Goal: Transaction & Acquisition: Purchase product/service

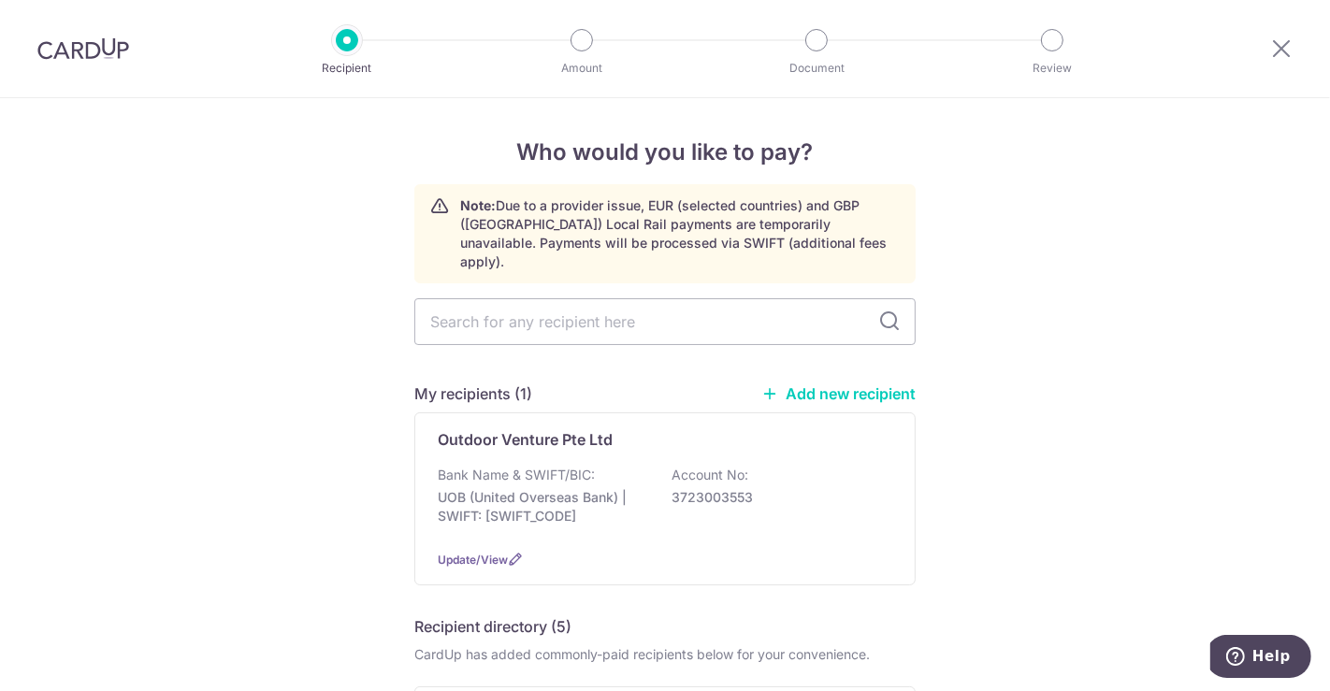
click at [839, 384] on link "Add new recipient" at bounding box center [838, 393] width 154 height 19
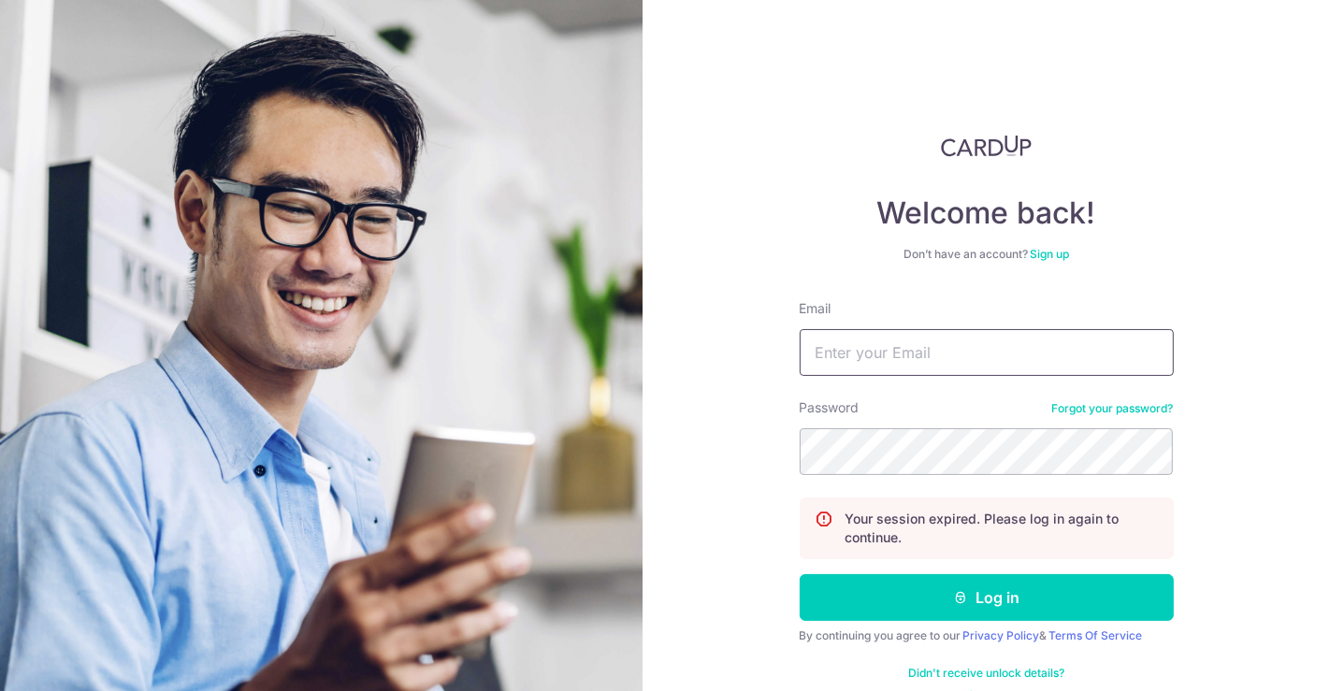
click at [868, 353] on input "Email" at bounding box center [987, 352] width 374 height 47
type input "cjhogan21@gmail.com"
click at [800, 574] on button "Log in" at bounding box center [987, 597] width 374 height 47
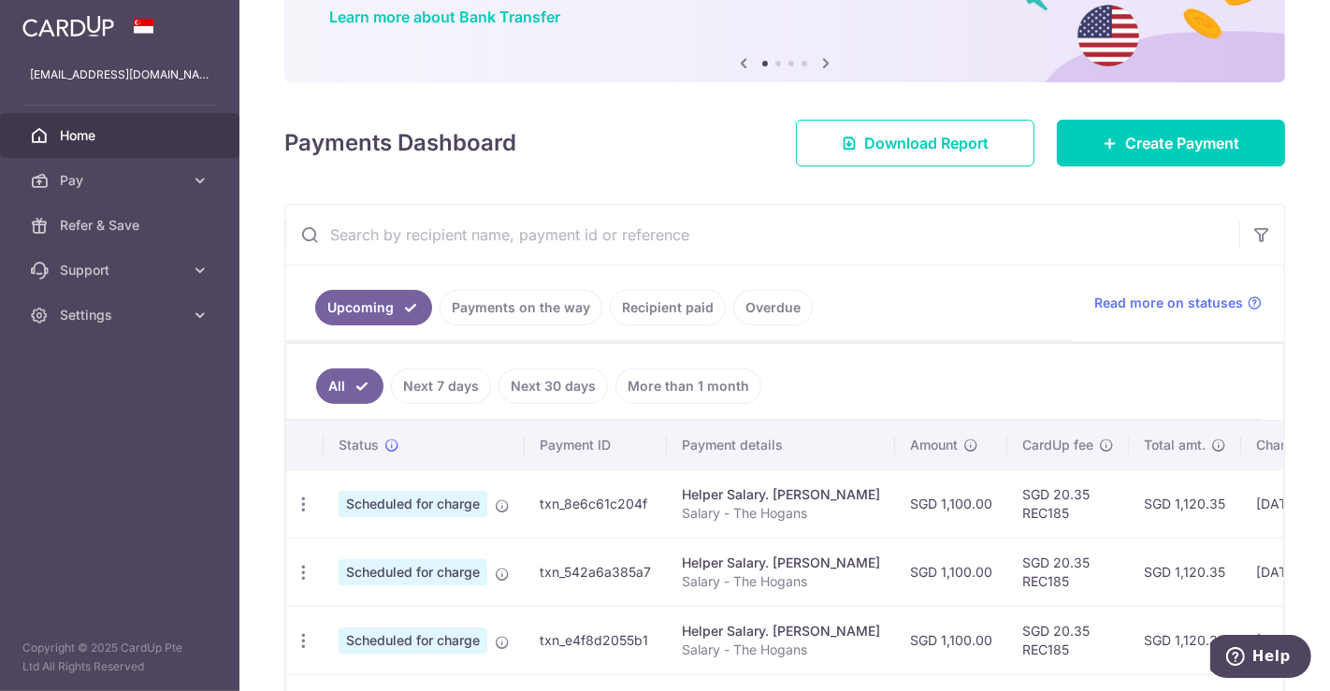
scroll to position [208, 0]
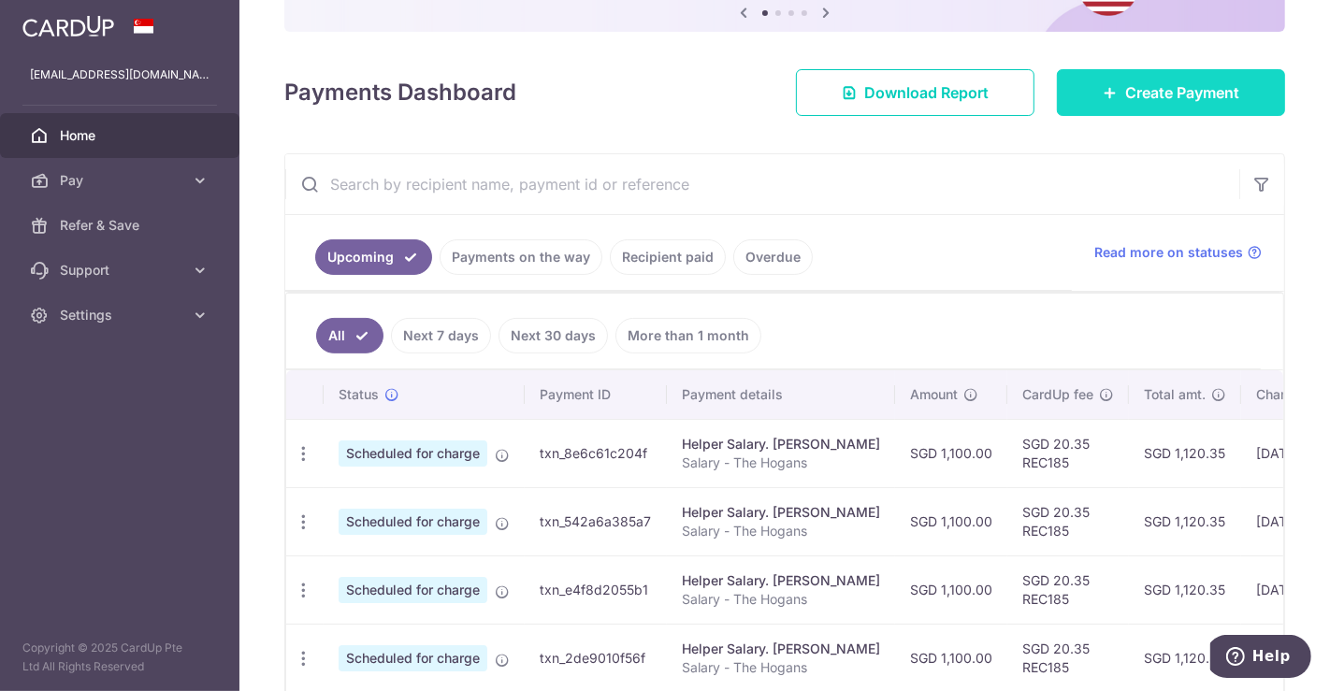
click at [1125, 102] on span "Create Payment" at bounding box center [1182, 92] width 114 height 22
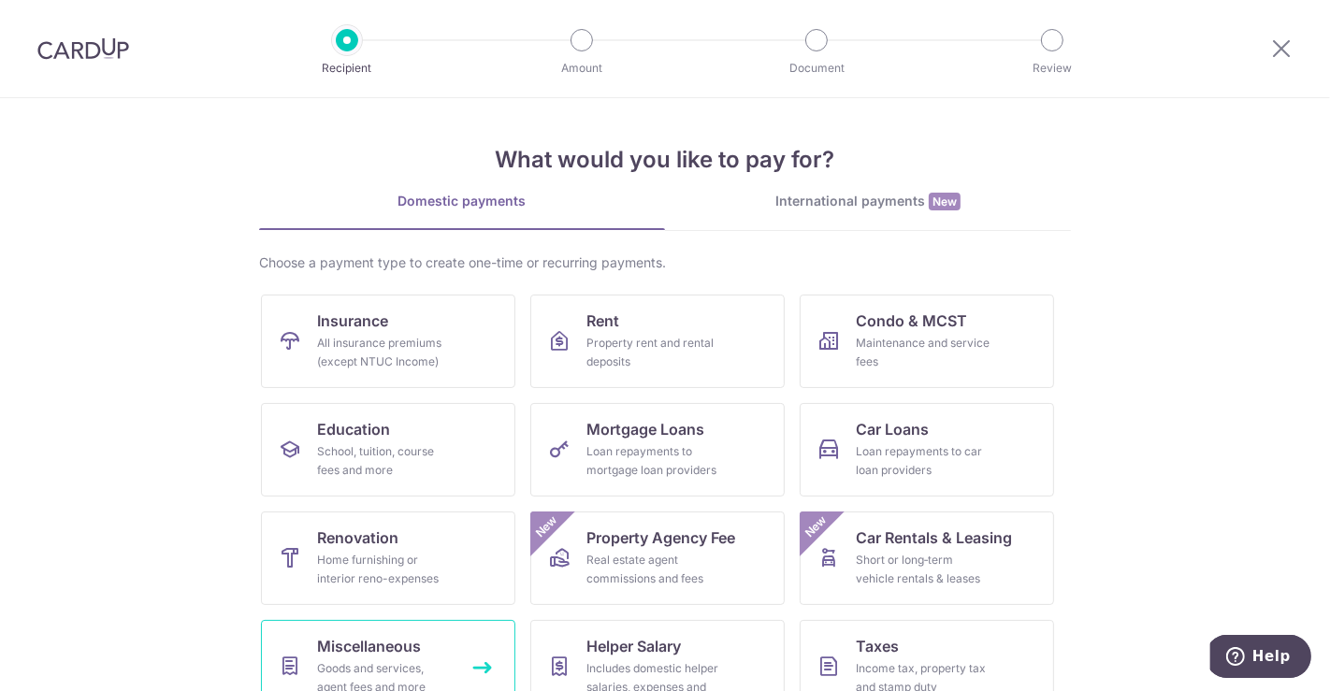
drag, startPoint x: 408, startPoint y: 645, endPoint x: 412, endPoint y: 629, distance: 16.3
click at [408, 645] on span "Miscellaneous" at bounding box center [369, 646] width 104 height 22
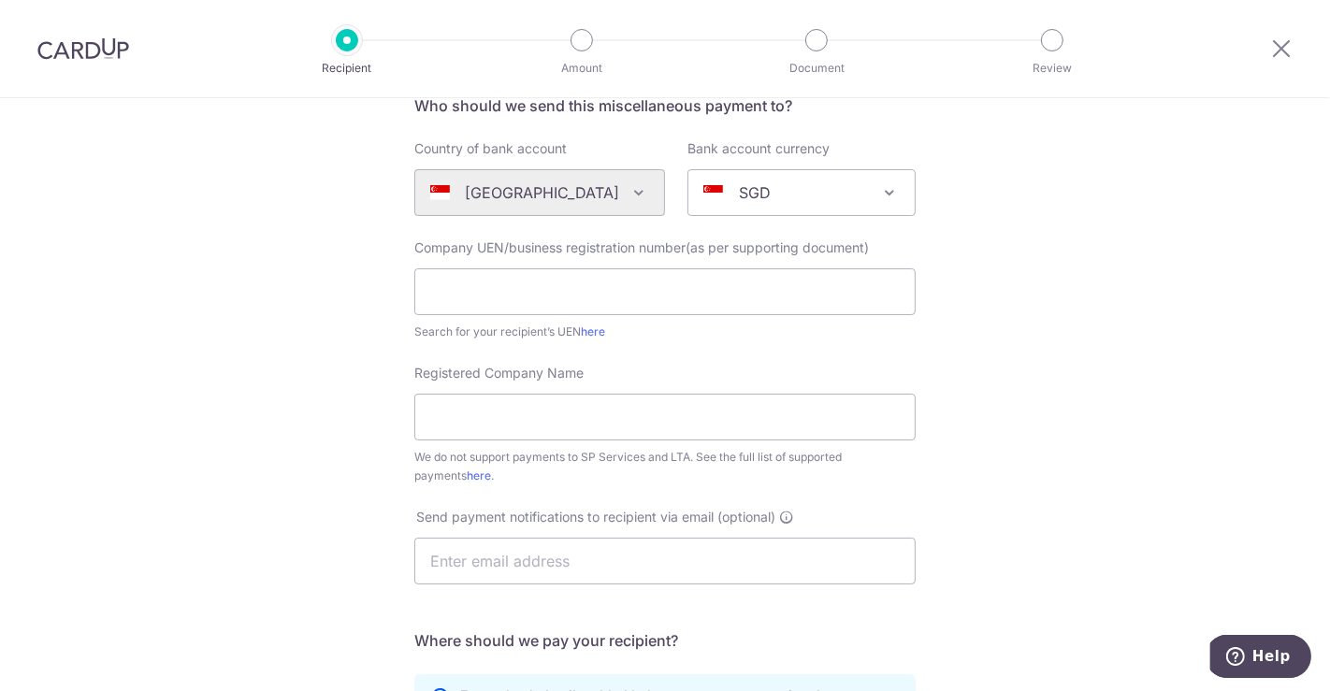
scroll to position [208, 0]
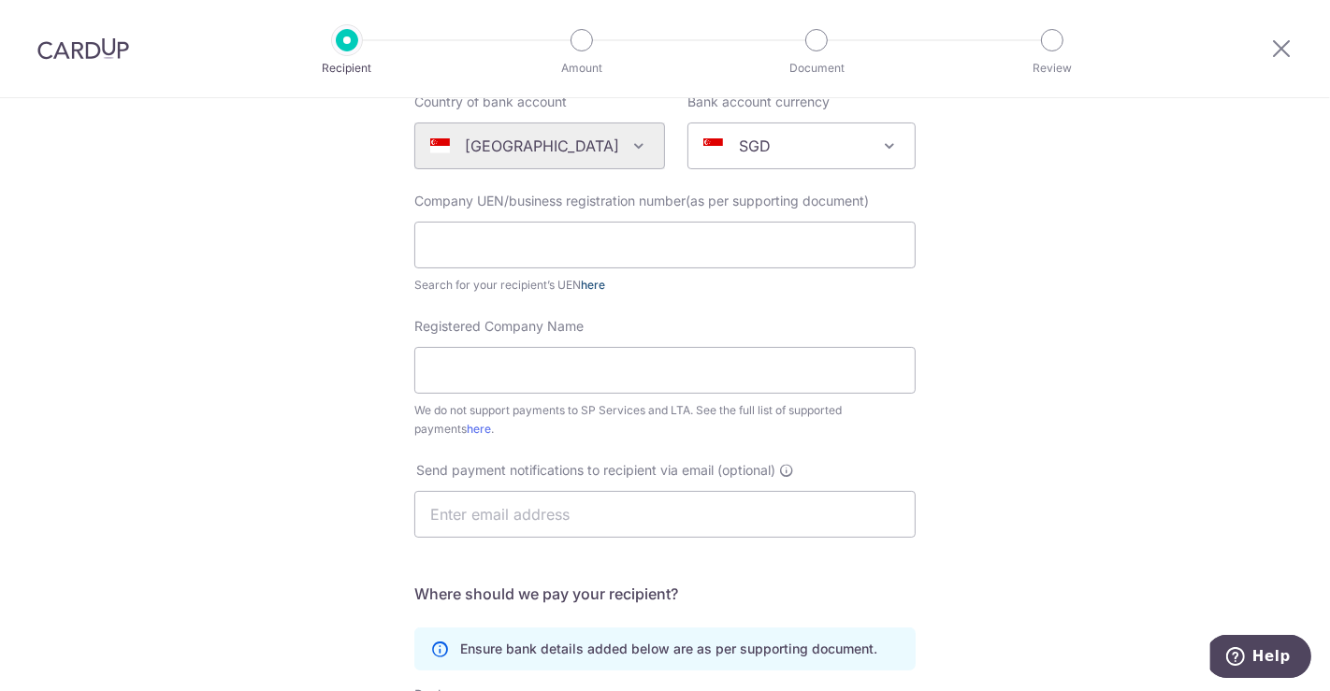
click at [587, 286] on link "here" at bounding box center [593, 285] width 24 height 14
click at [512, 241] on input "text" at bounding box center [664, 245] width 501 height 47
paste input "201526080W"
type input "201526080W"
click at [504, 373] on input "Registered Company Name" at bounding box center [664, 370] width 501 height 47
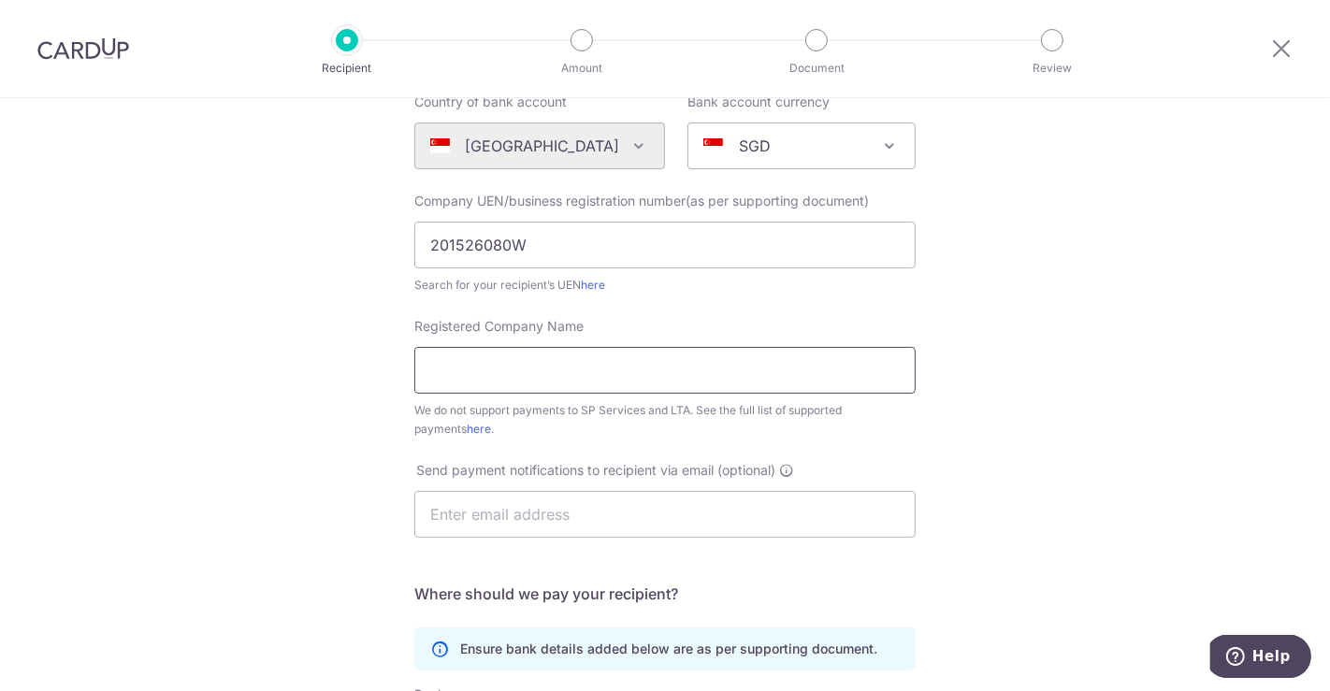
click at [585, 370] on input "Registered Company Name" at bounding box center [664, 370] width 501 height 47
paste input "BIG TREE ENTERTAINMENT SINGAPORE PTE. LTD."
click at [935, 387] on div "Who would you like to pay? Your recipient does not need a CardUp account to rec…" at bounding box center [665, 471] width 1330 height 1160
click at [831, 371] on input "BIG TREE ENTERTAINMENT SINGAPORE PTE. LTD" at bounding box center [664, 370] width 501 height 47
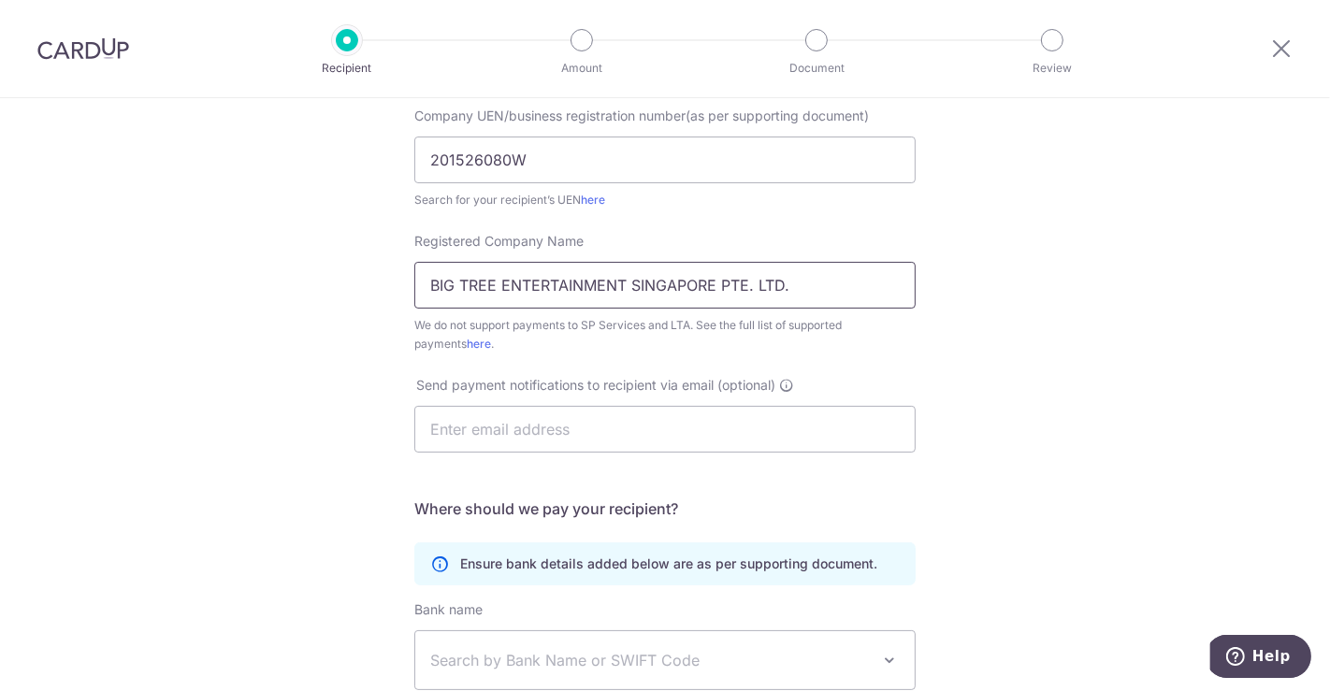
scroll to position [312, 0]
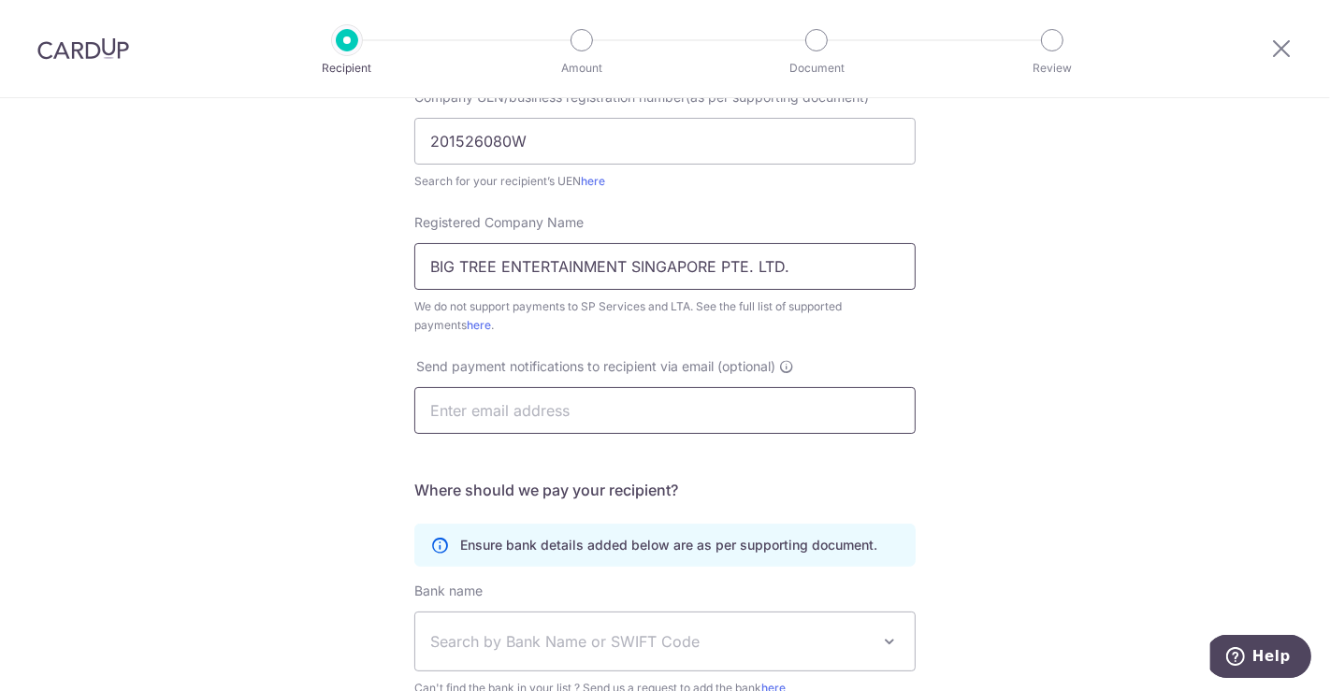
type input "BIG TREE ENTERTAINMENT SINGAPORE PTE. LTD."
click at [491, 423] on input "text" at bounding box center [664, 410] width 501 height 47
click at [462, 416] on input "text" at bounding box center [664, 410] width 501 height 47
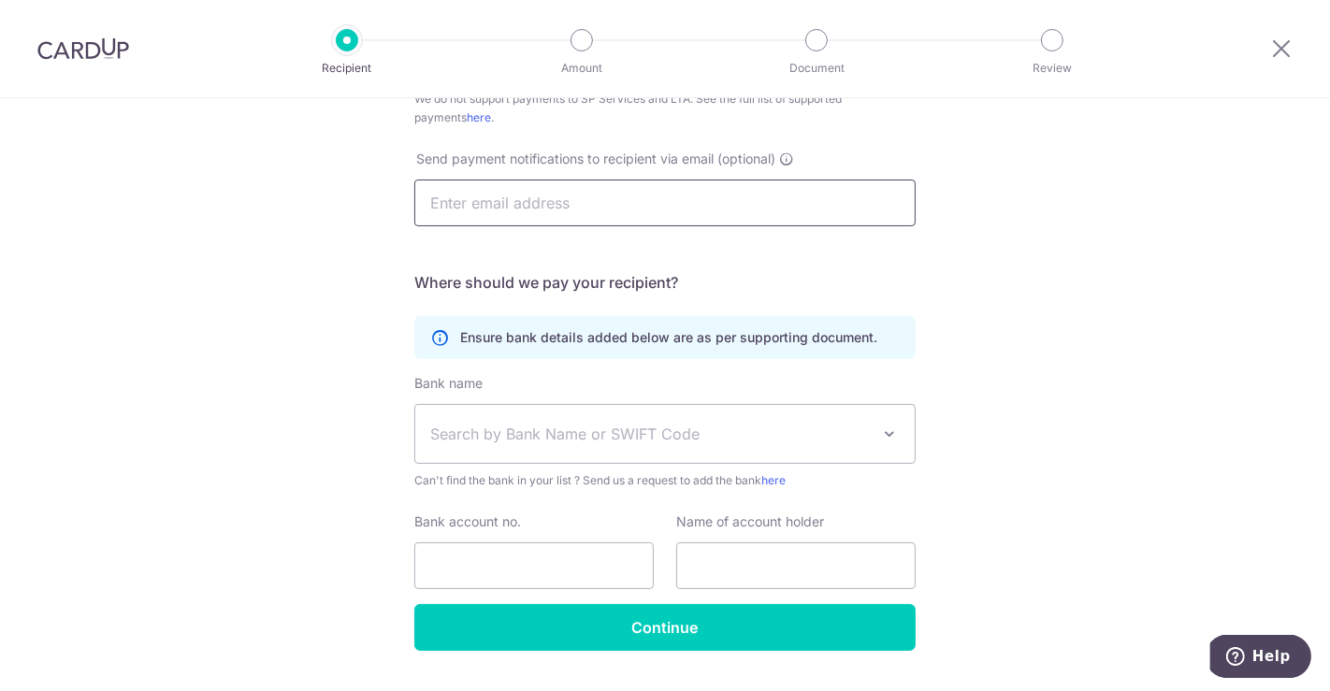
scroll to position [565, 0]
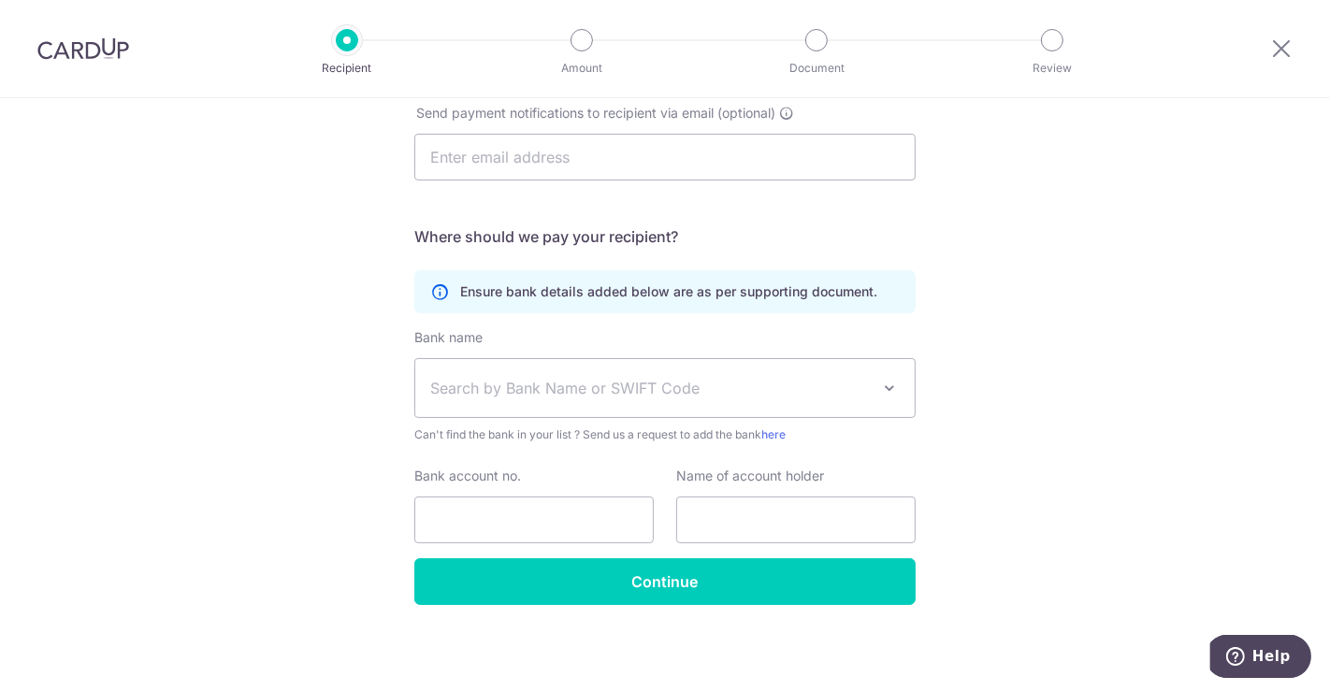
click at [474, 391] on span "Search by Bank Name or SWIFT Code" at bounding box center [650, 388] width 440 height 22
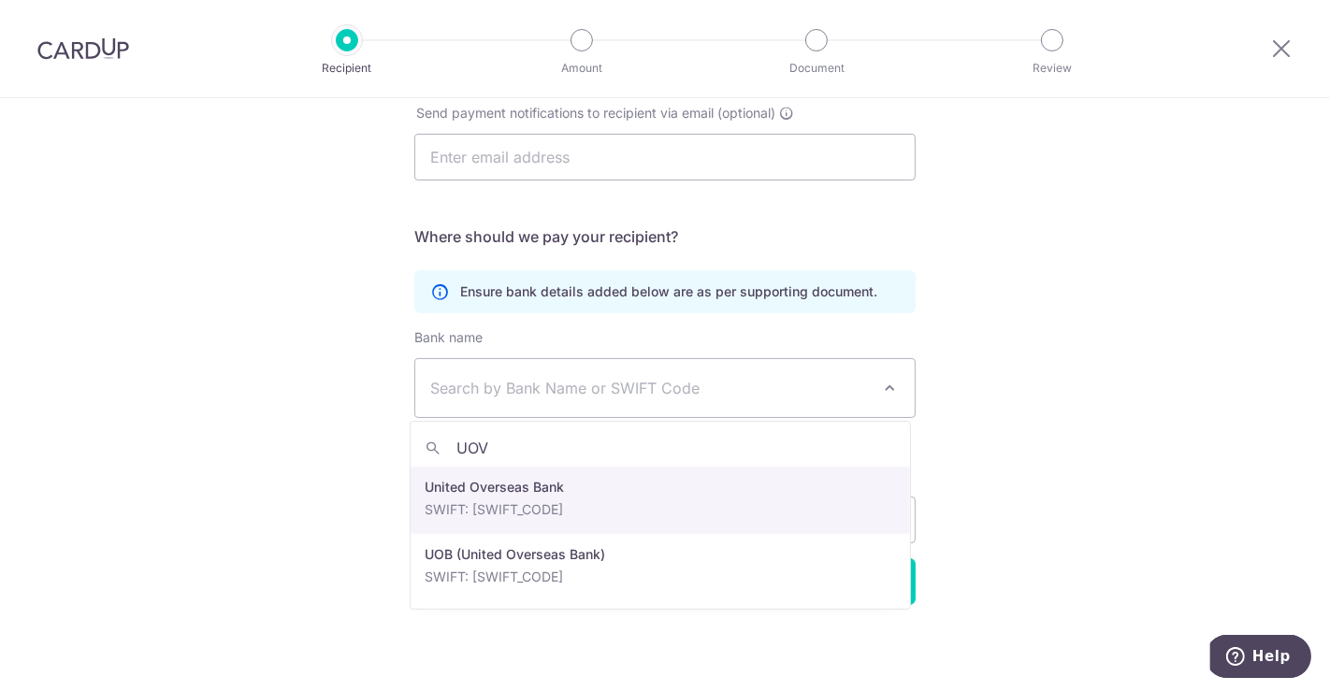
type input "UOVB"
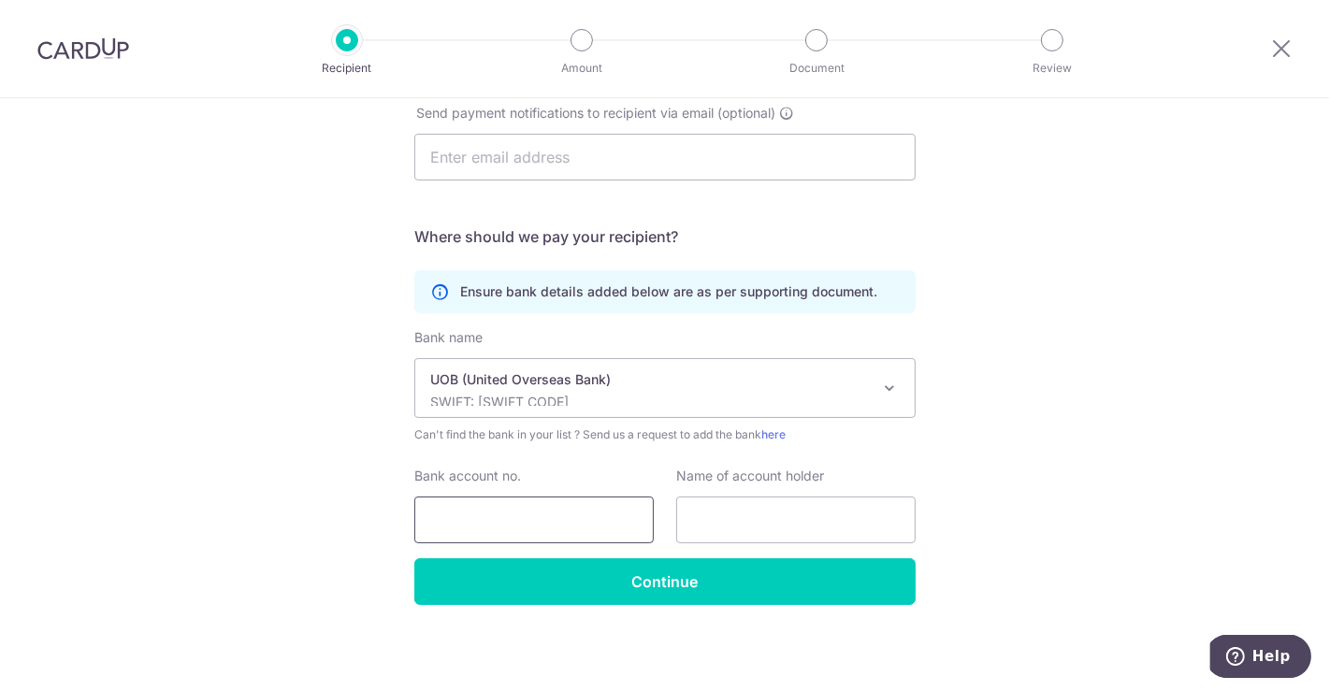
select select "18"
click at [633, 401] on p "SWIFT: UOVBSGSGXXX" at bounding box center [650, 402] width 440 height 19
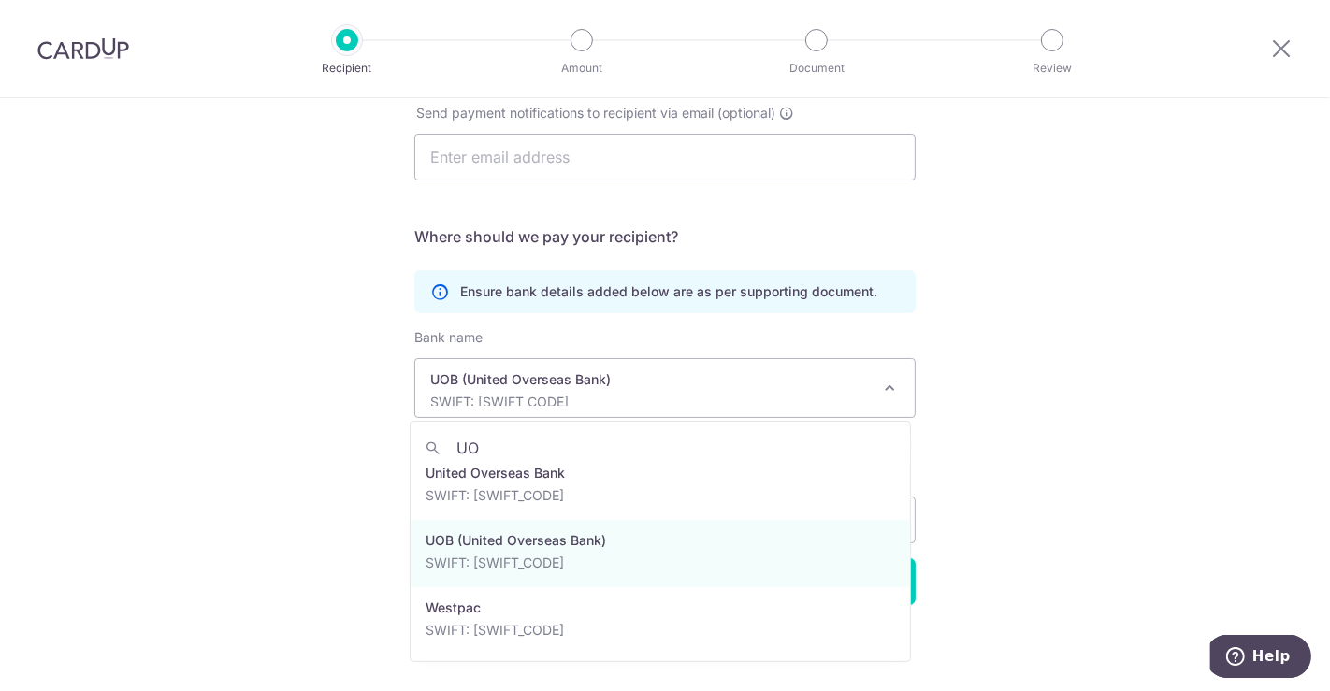
scroll to position [0, 0]
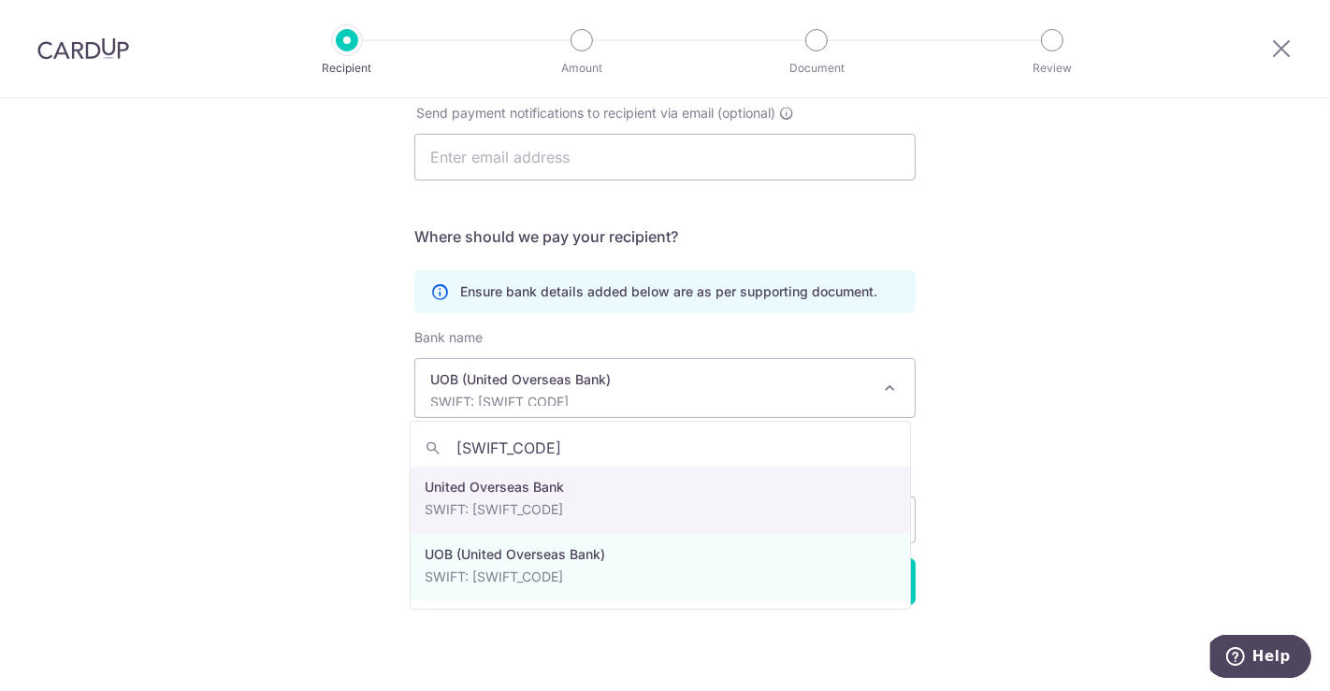
type input "UOVBSGSG"
select select "23668"
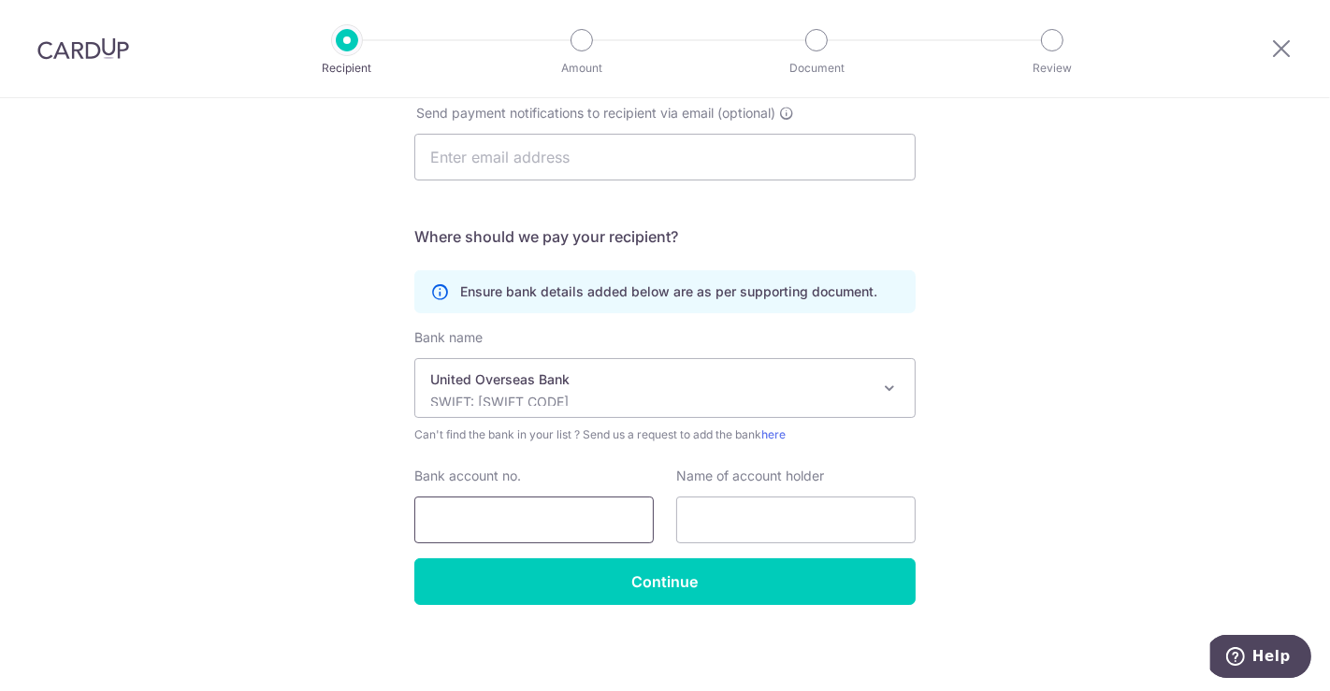
click at [509, 516] on input "Bank account no." at bounding box center [533, 520] width 239 height 47
click at [561, 514] on input "Bank account no." at bounding box center [533, 520] width 239 height 47
paste input "4513103608"
type input "4513103608"
click at [728, 516] on input "text" at bounding box center [795, 520] width 239 height 47
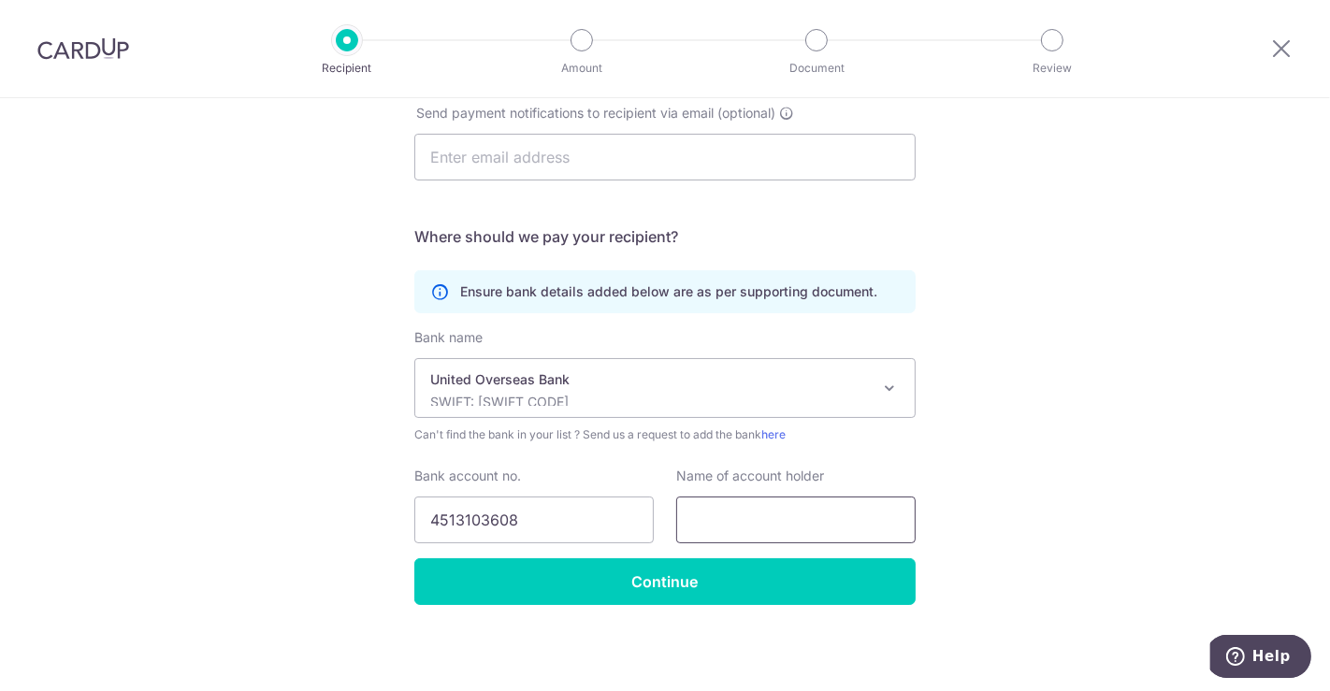
drag, startPoint x: 674, startPoint y: 521, endPoint x: 706, endPoint y: 517, distance: 32.0
click at [676, 521] on input "text" at bounding box center [795, 520] width 239 height 47
paste input "Big Tree Entertainment Singapore Pte. Ltd."
click at [809, 523] on input "Big Tree Entertainment Singapore Pte. Ltd." at bounding box center [795, 520] width 239 height 47
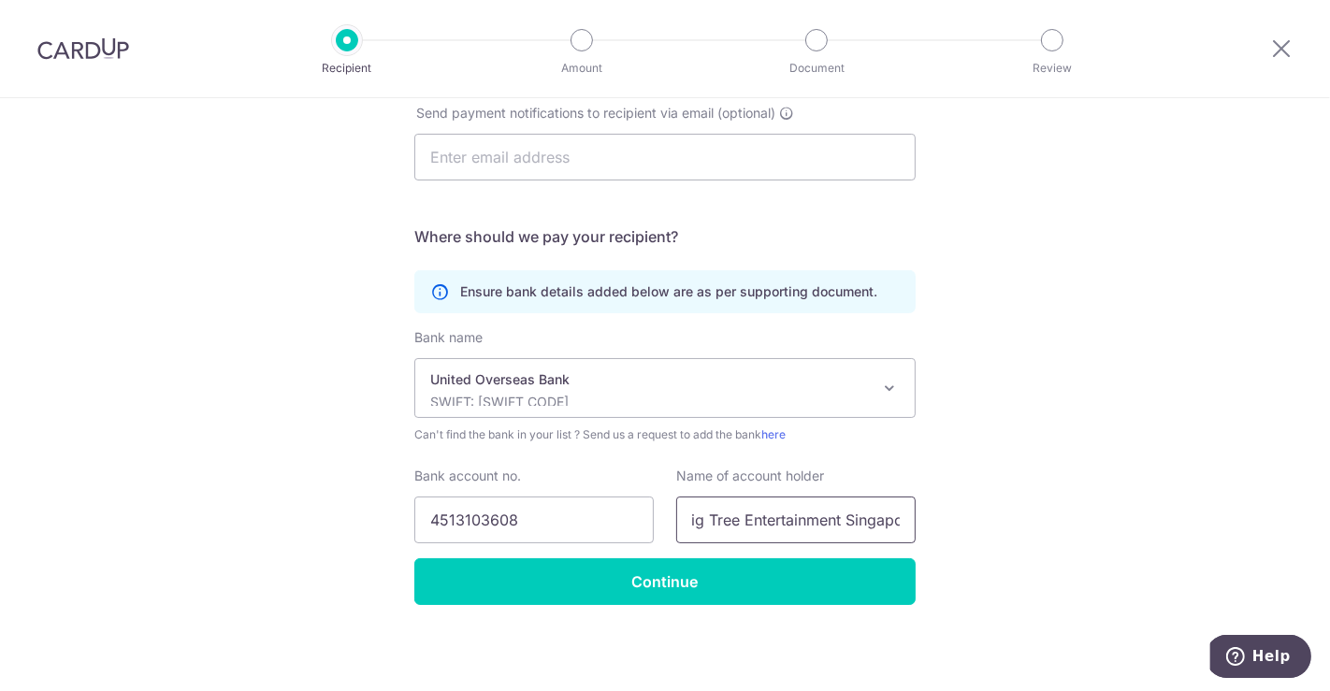
scroll to position [0, 0]
type input "Big Tree Entertainment Singapore Pte. Ltd."
click at [263, 379] on div "Who would you like to pay? Your recipient does not need a CardUp account to rec…" at bounding box center [665, 113] width 1330 height 1160
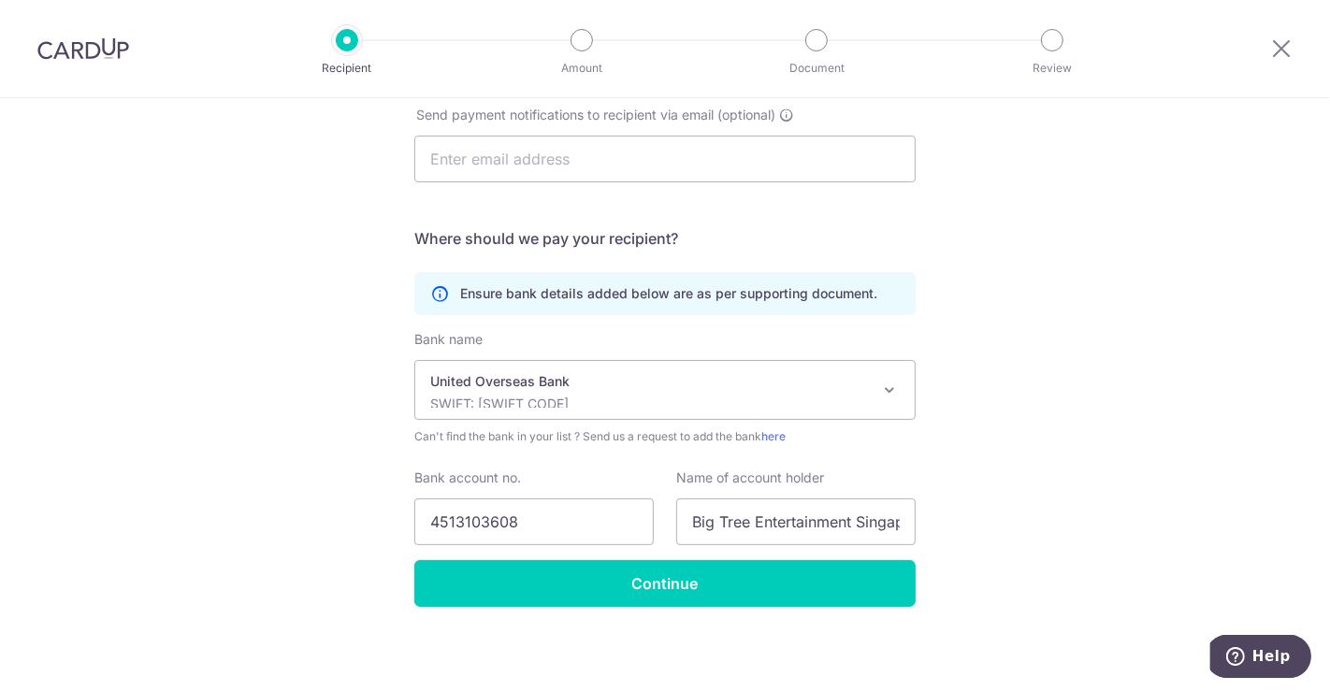
scroll to position [565, 0]
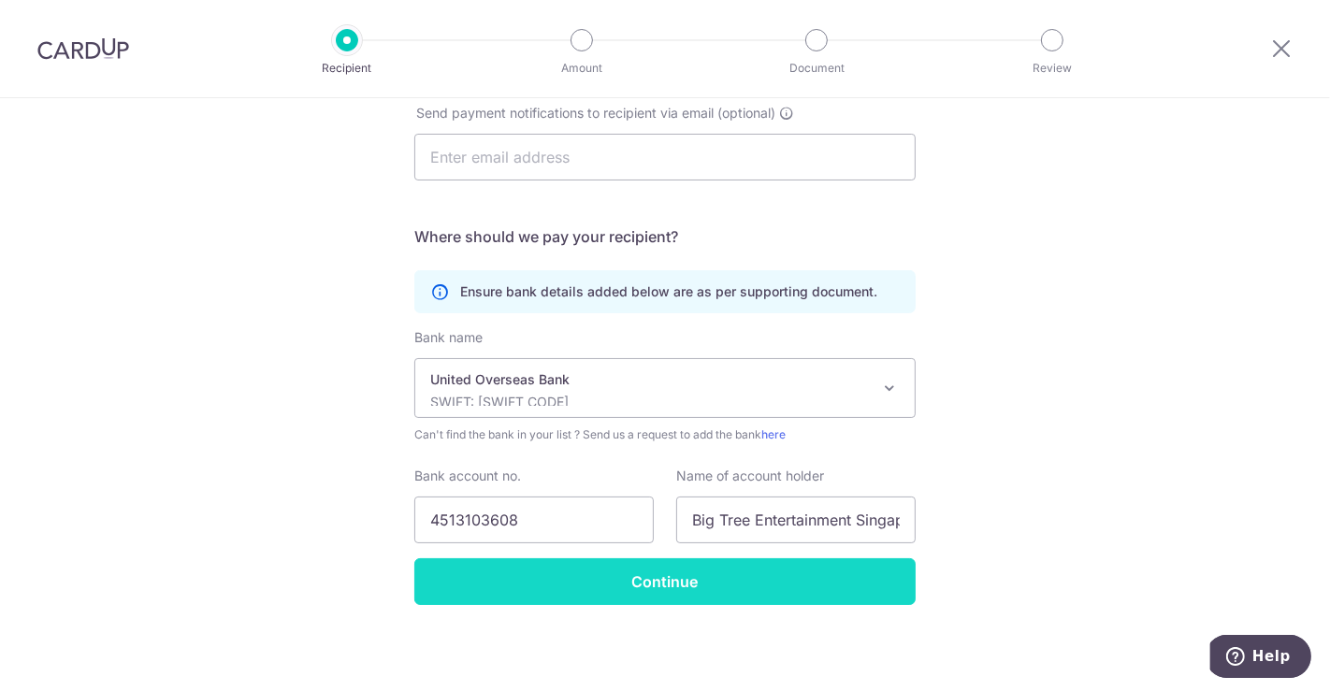
click at [746, 570] on input "Continue" at bounding box center [664, 581] width 501 height 47
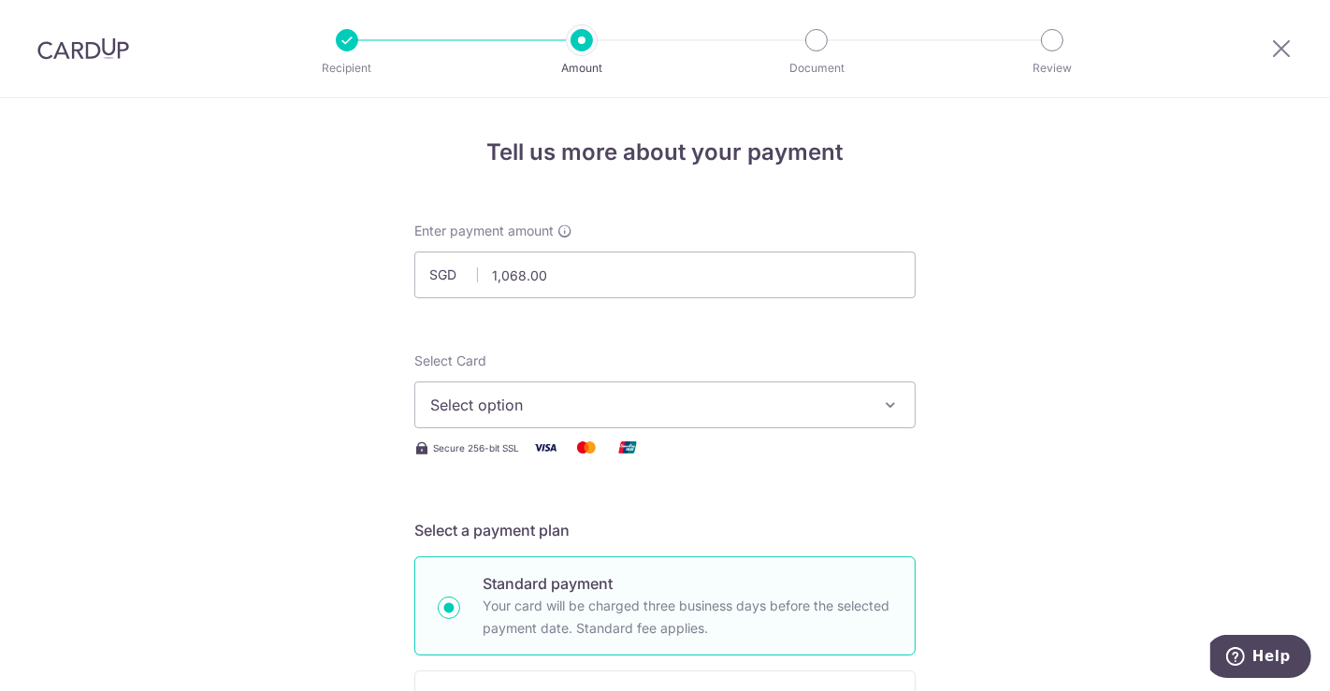
type input "1,068.00"
click at [580, 403] on span "Select option" at bounding box center [648, 405] width 436 height 22
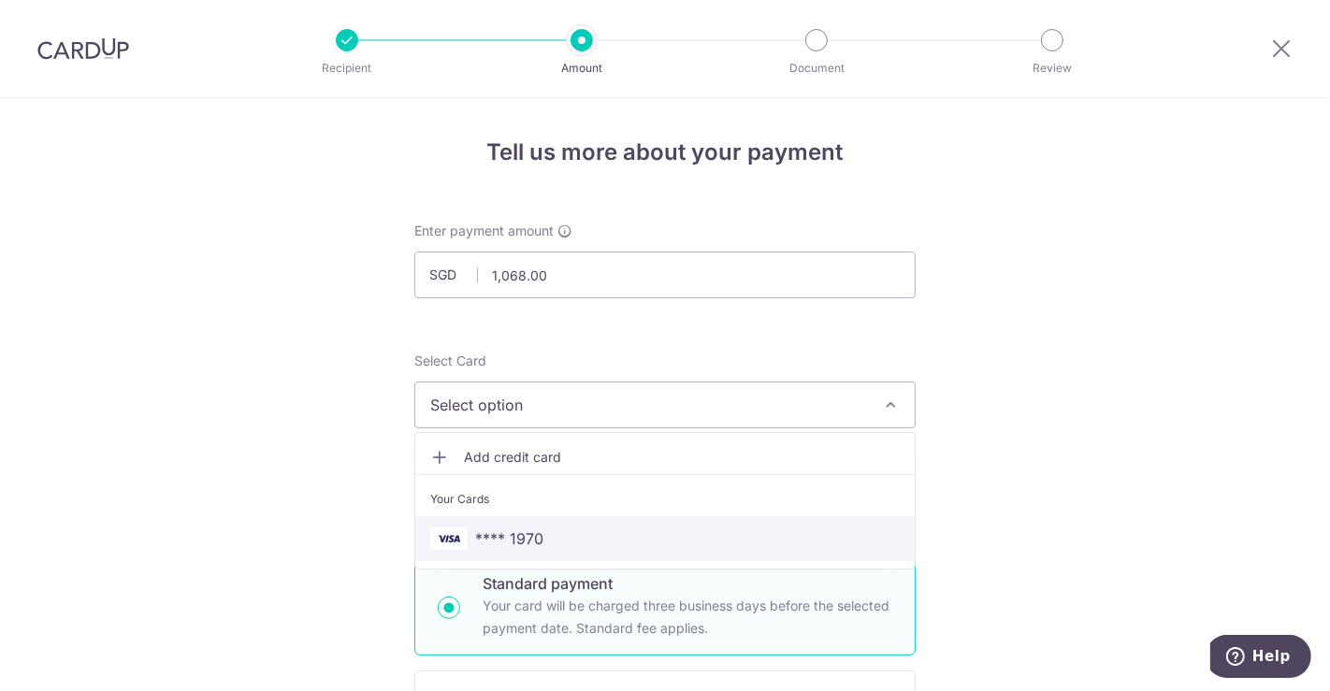
click at [585, 541] on span "**** 1970" at bounding box center [665, 539] width 470 height 22
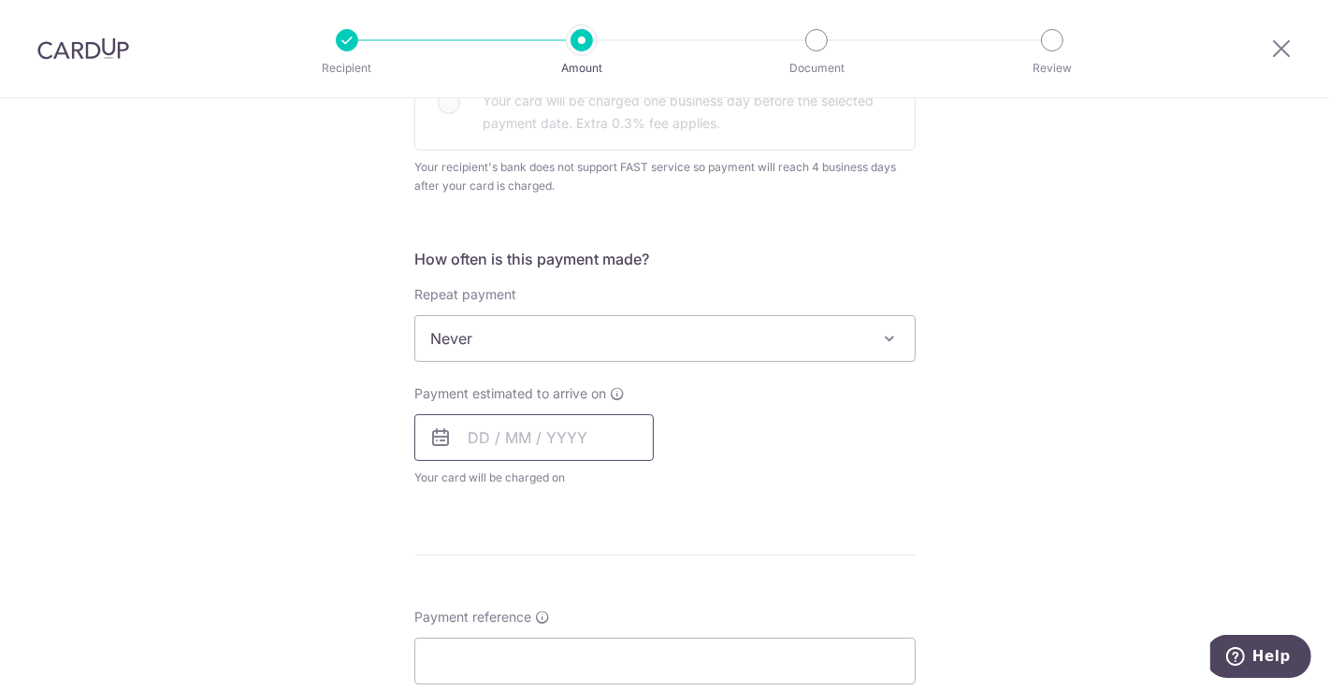
scroll to position [623, 0]
click at [497, 421] on input "text" at bounding box center [533, 434] width 239 height 47
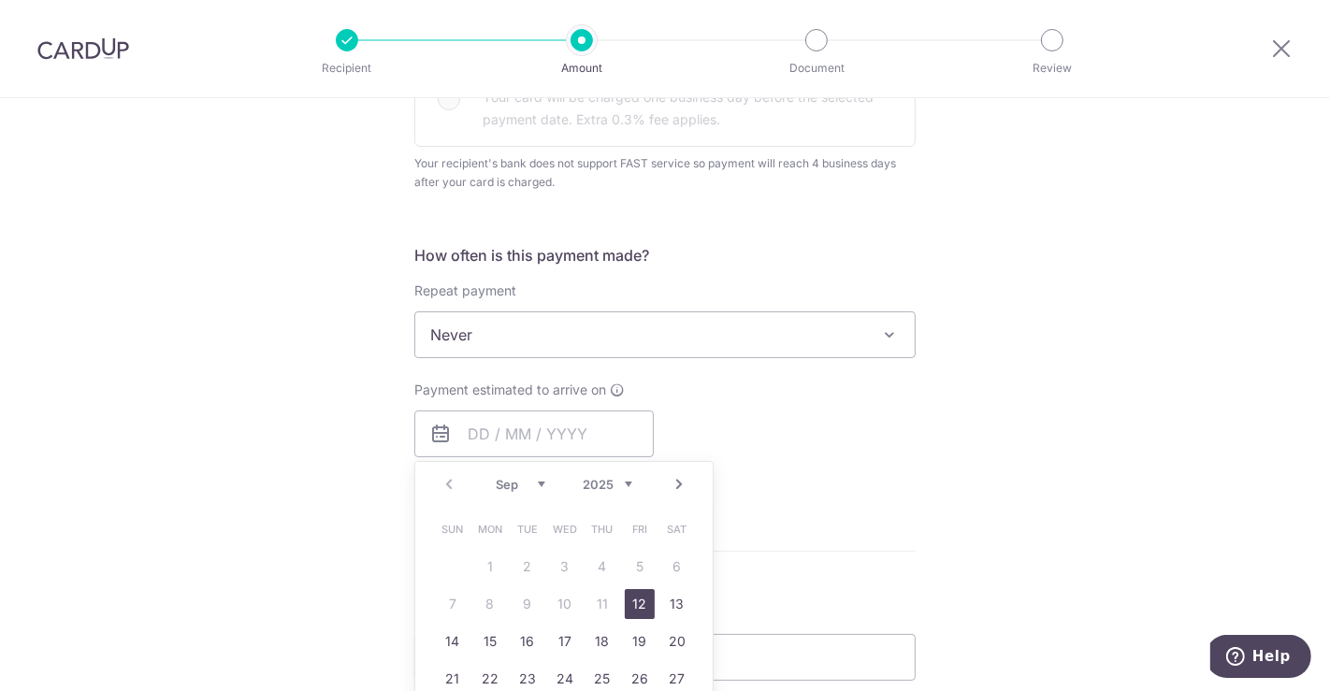
drag, startPoint x: 641, startPoint y: 603, endPoint x: 764, endPoint y: 478, distance: 176.0
click at [641, 603] on link "12" at bounding box center [640, 604] width 30 height 30
type input "[DATE]"
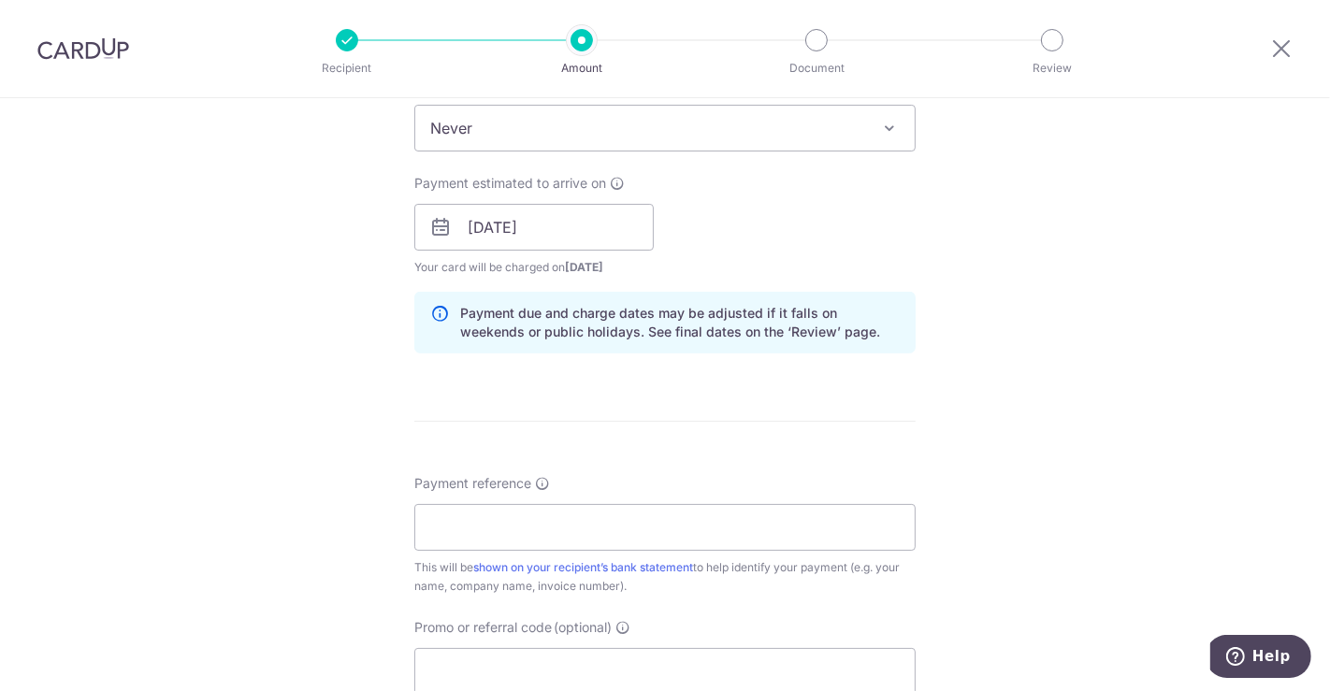
scroll to position [831, 0]
click at [537, 519] on input "Payment reference" at bounding box center [664, 526] width 501 height 47
click at [521, 518] on input "Payment reference" at bounding box center [664, 526] width 501 height 47
paste input "KPMG Services Pte. Ltd."
click at [964, 522] on div "Tell us more about your payment Enter payment amount SGD 1,068.00 1068.00 Recip…" at bounding box center [665, 175] width 1330 height 1814
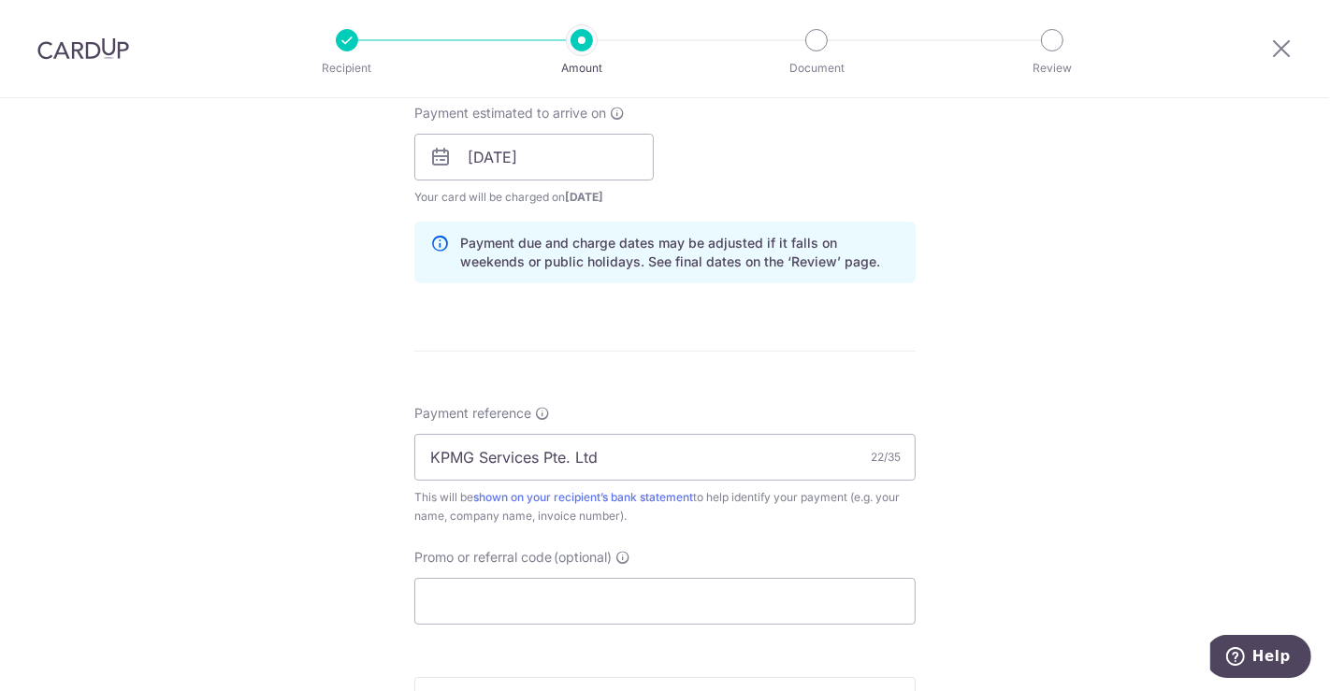
scroll to position [935, 0]
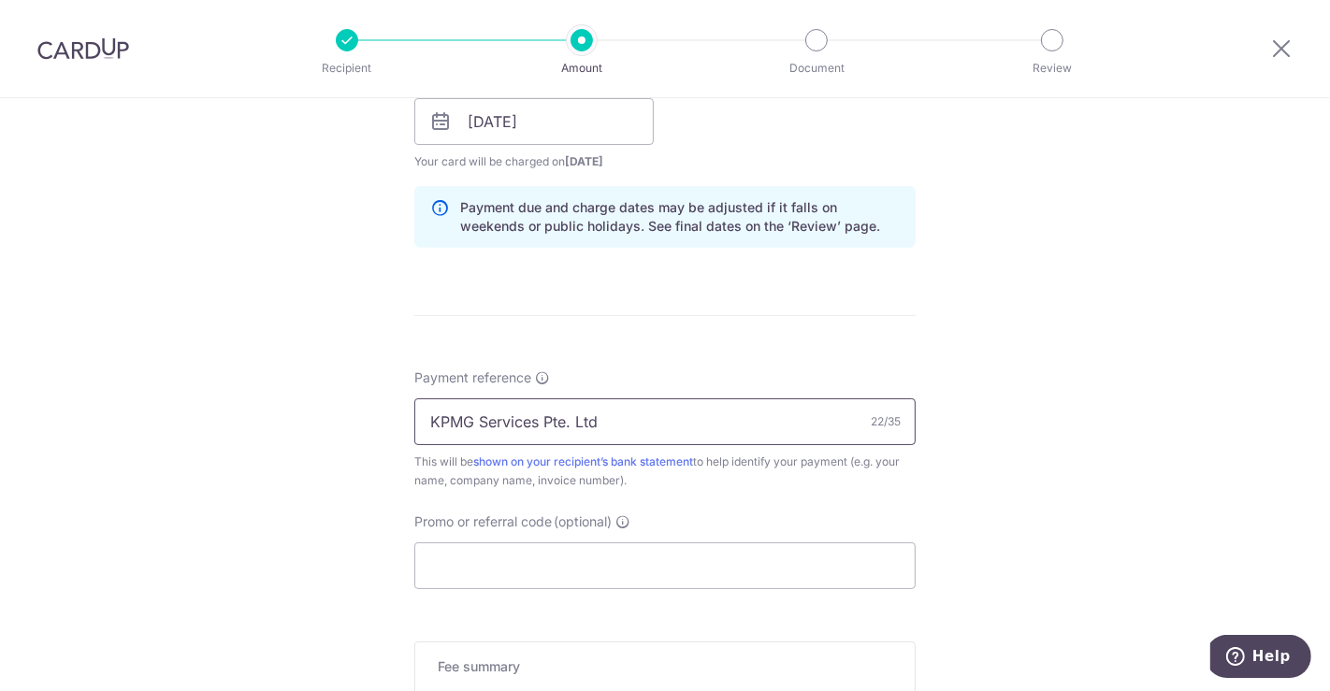
click at [636, 418] on input "KPMG Services Pte. Ltd" at bounding box center [664, 422] width 501 height 47
type input "KPMG Services Pte. Ltd - [GEOGRAPHIC_DATA]"
click at [947, 435] on div "Tell us more about your payment Enter payment amount SGD 1,068.00 1068.00 Recip…" at bounding box center [665, 70] width 1330 height 1814
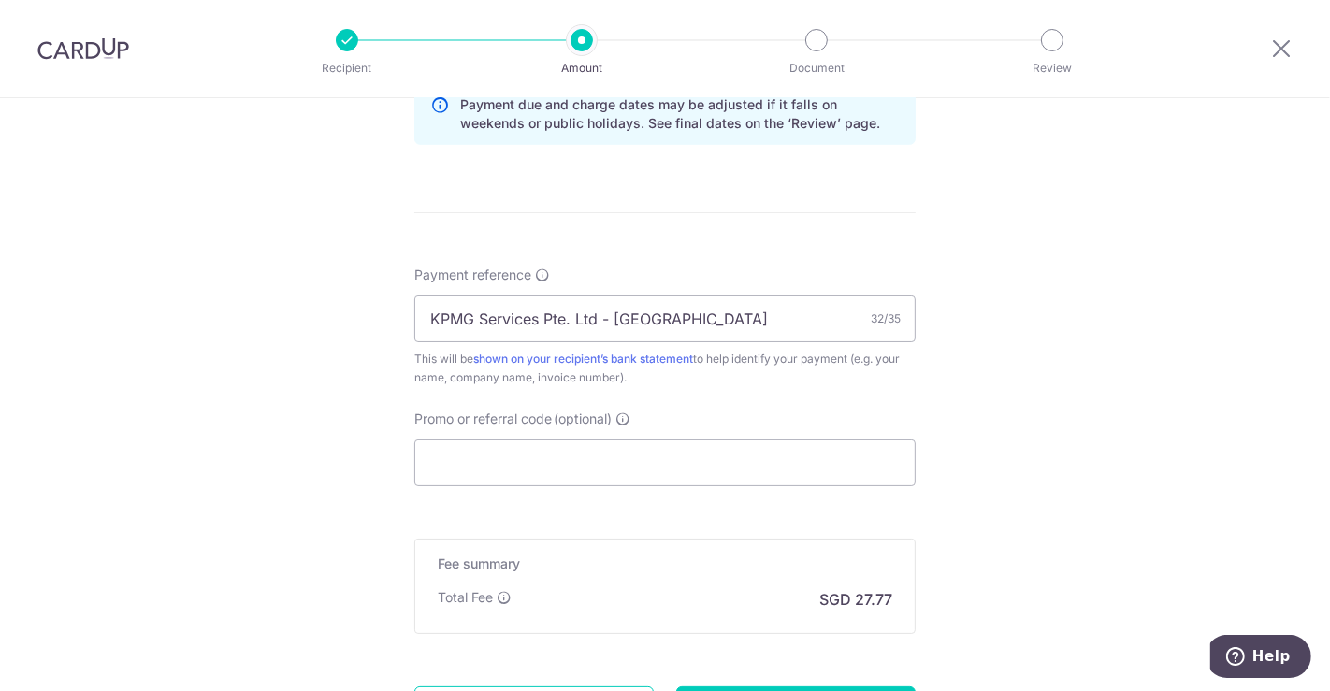
scroll to position [1143, 0]
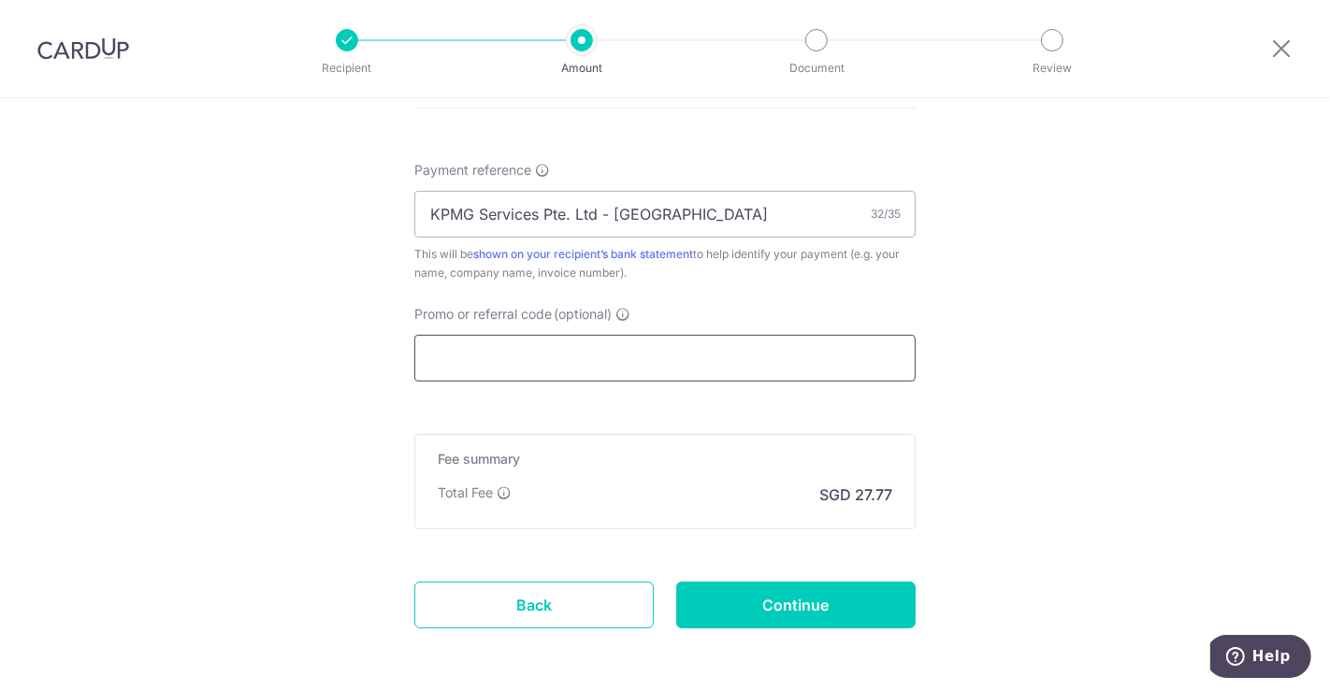
click at [547, 363] on input "Promo or referral code (optional)" at bounding box center [664, 358] width 501 height 47
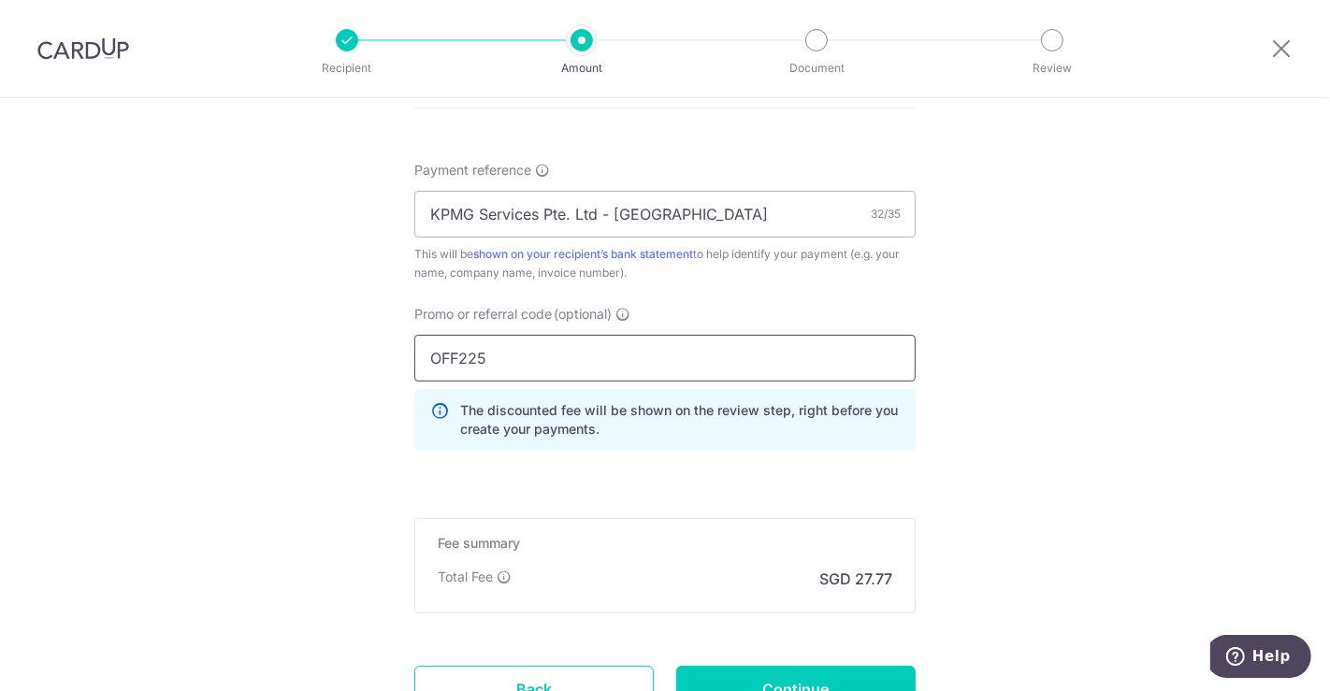
type input "OFF225"
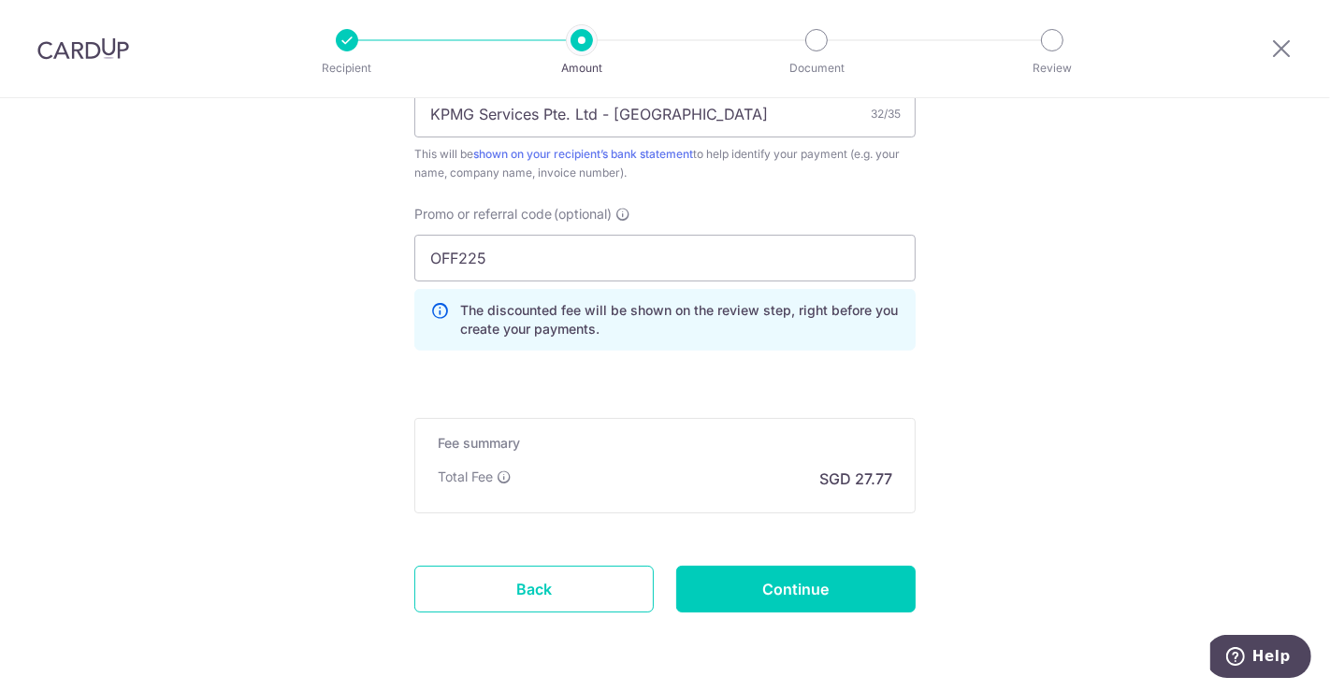
scroll to position [1247, 0]
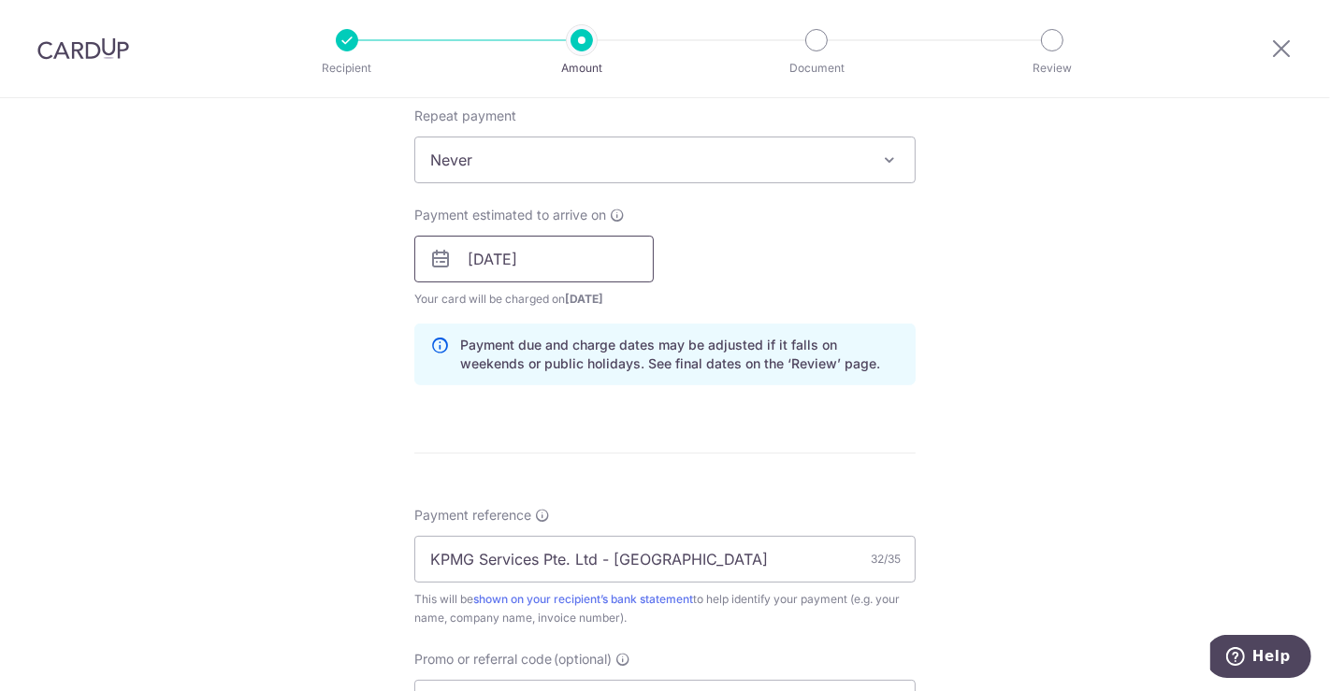
scroll to position [727, 0]
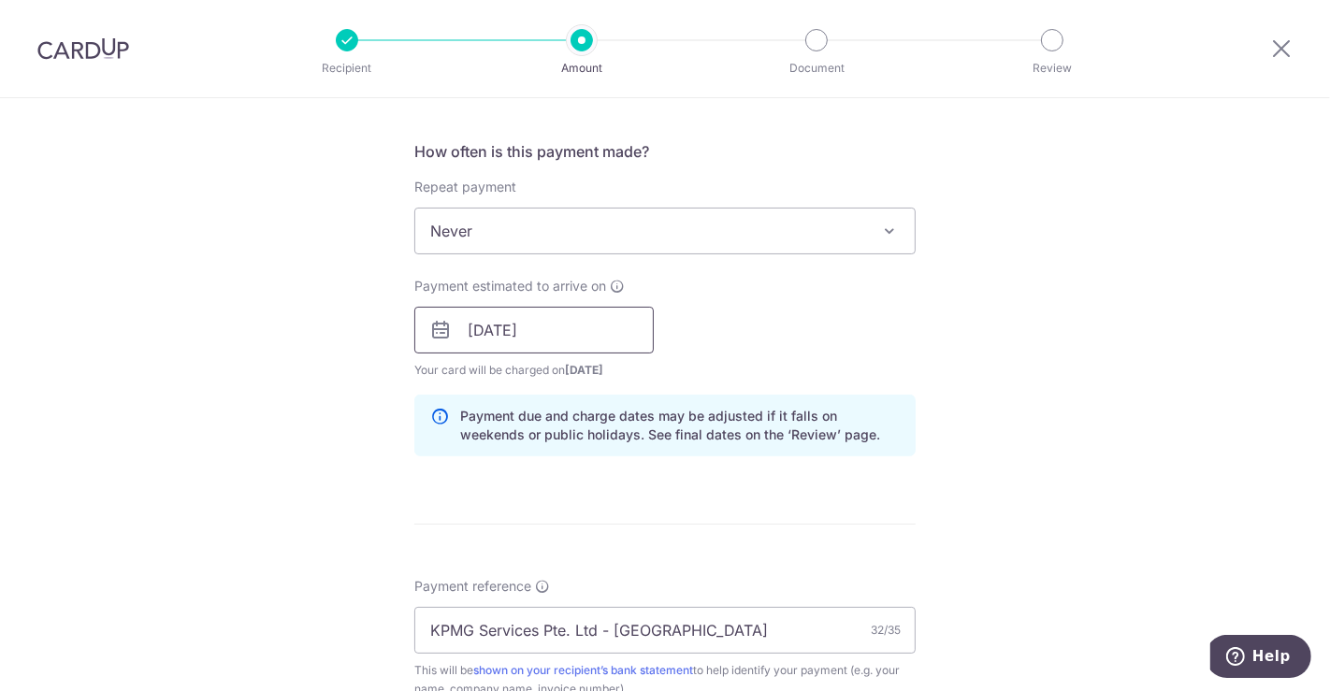
click at [599, 325] on input "12/09/2025" at bounding box center [533, 330] width 239 height 47
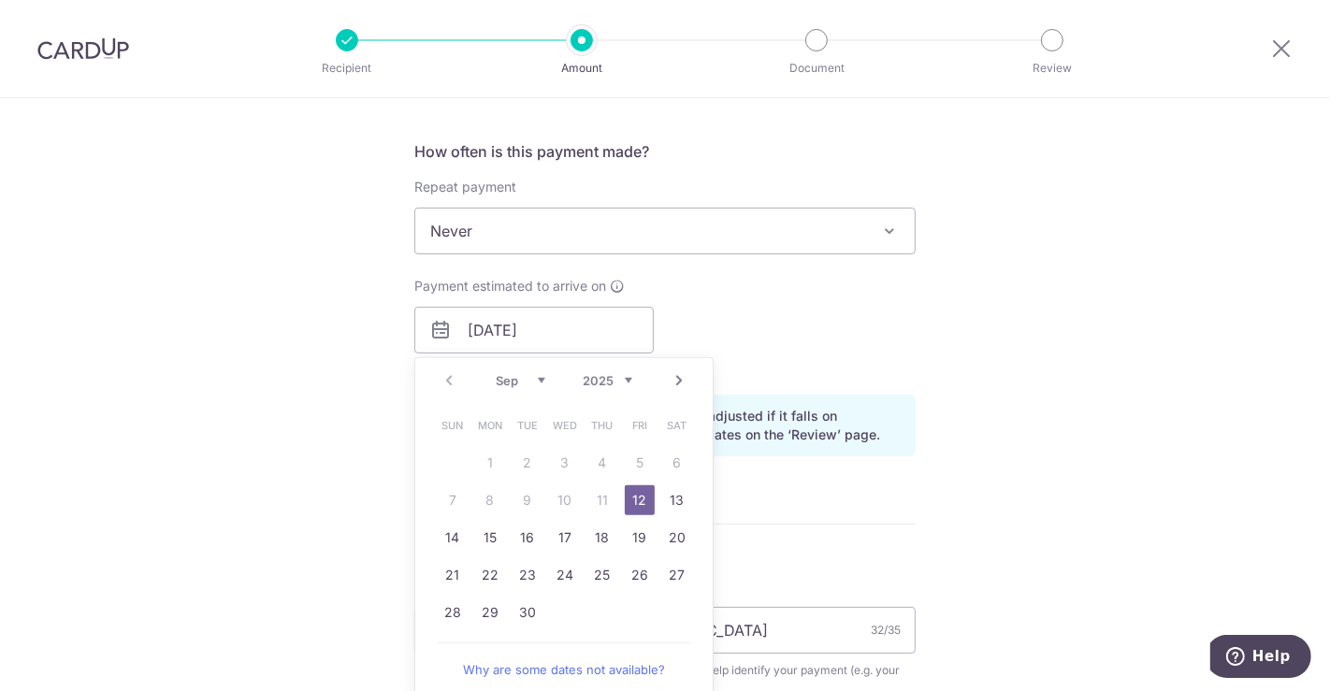
click at [599, 500] on table "Sun Mon Tue Wed Thu Fri Sat 1 2 3 4 5 6 7 8 9 10 11 12 13 14 15 16 17 18 19 20 …" at bounding box center [565, 519] width 262 height 225
click at [631, 501] on link "12" at bounding box center [640, 500] width 30 height 30
click at [709, 315] on div "Payment estimated to arrive on 12/09/2025 Prev Next Sep Oct Nov Dec 2025 2026 2…" at bounding box center [665, 328] width 524 height 103
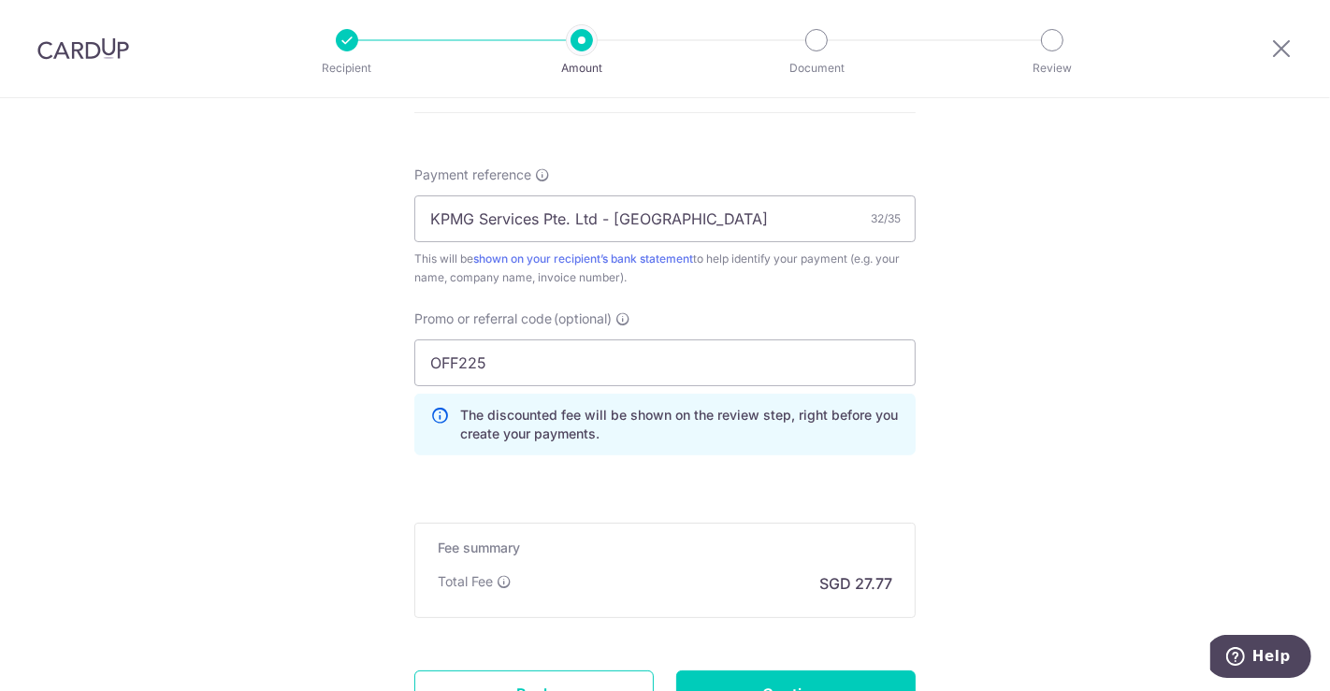
scroll to position [1143, 0]
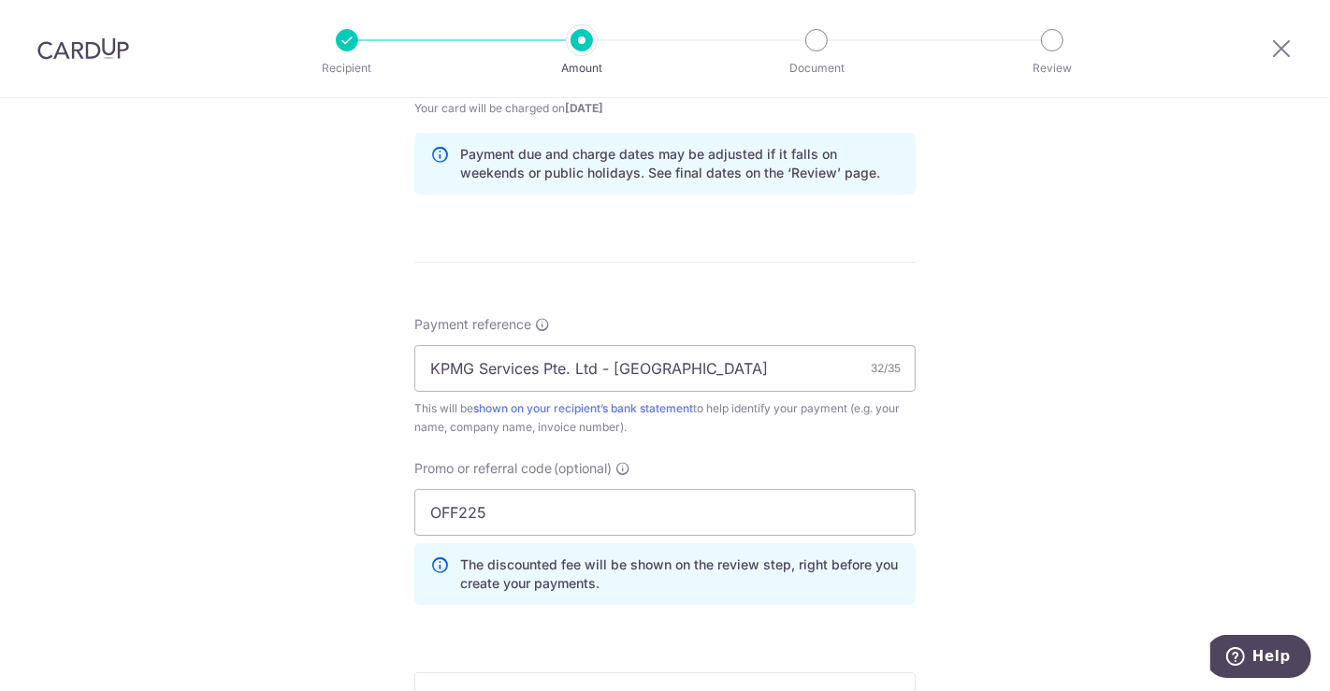
scroll to position [1196, 0]
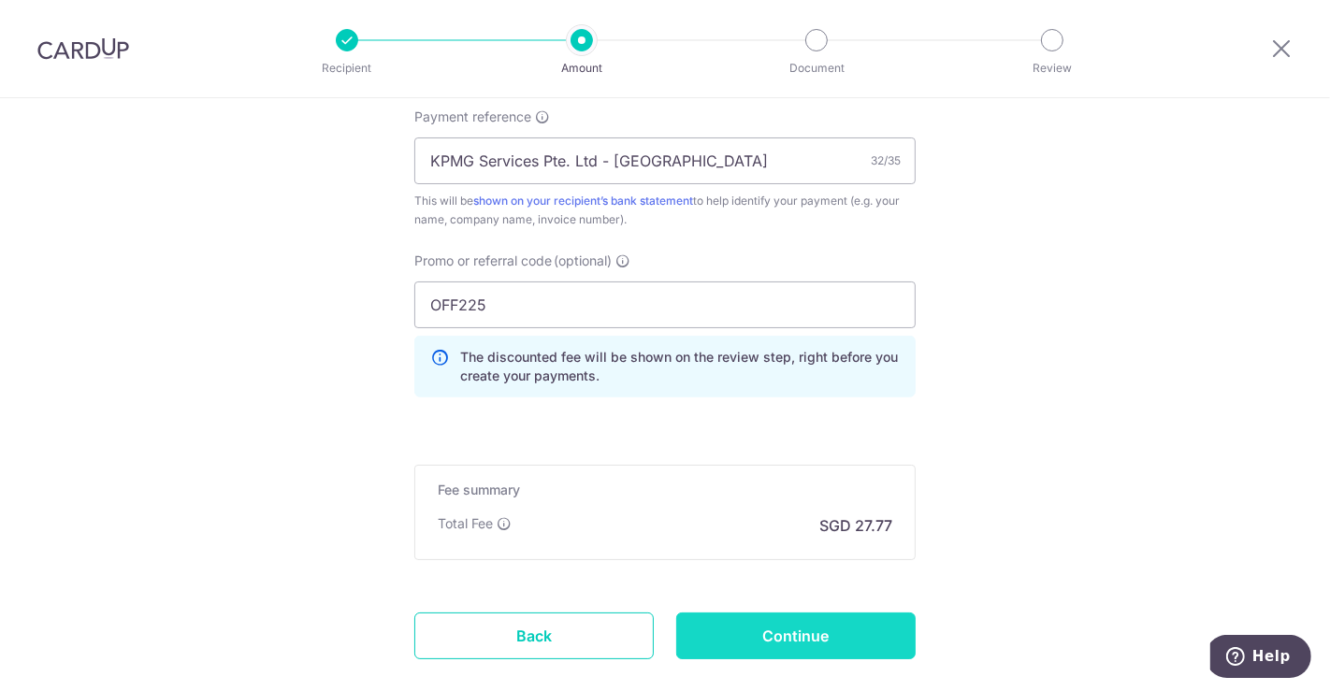
click at [755, 639] on input "Continue" at bounding box center [795, 636] width 239 height 47
type input "Create Schedule"
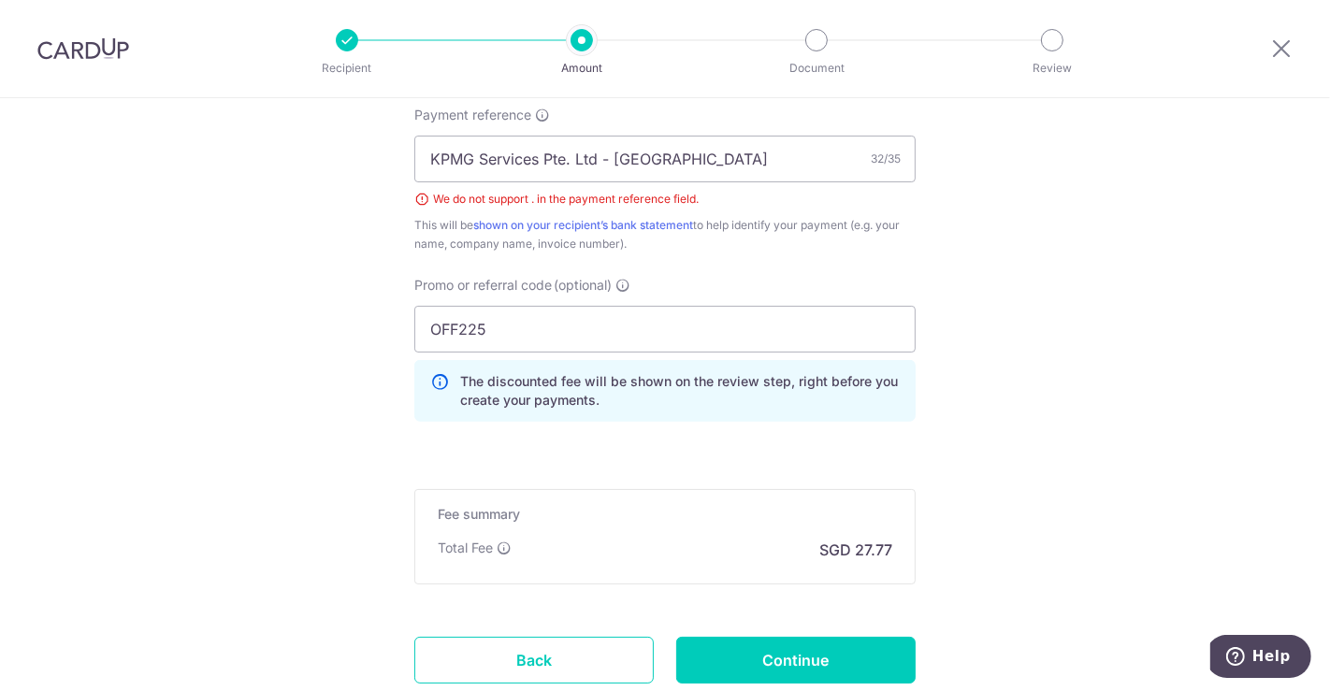
scroll to position [1080, 0]
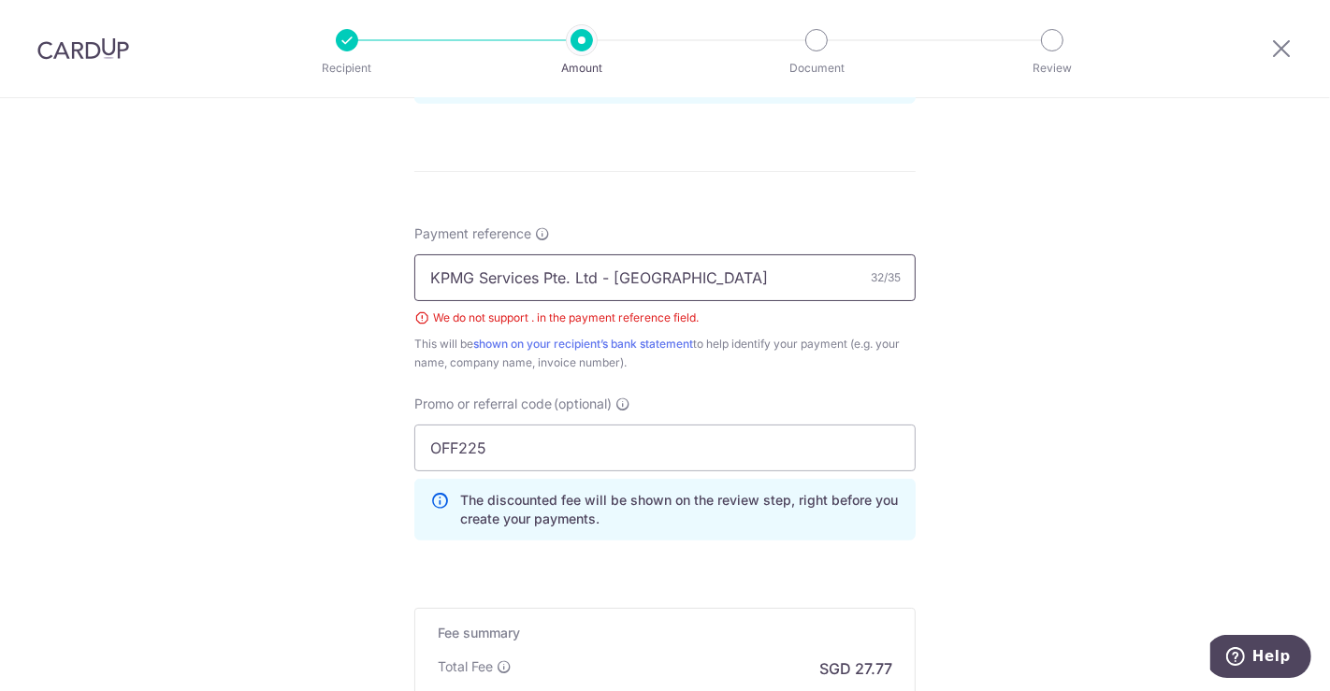
click at [566, 279] on input "KPMG Services Pte. Ltd - [GEOGRAPHIC_DATA]" at bounding box center [664, 277] width 501 height 47
type input "KPMG Services - AirAsia Kallang Run"
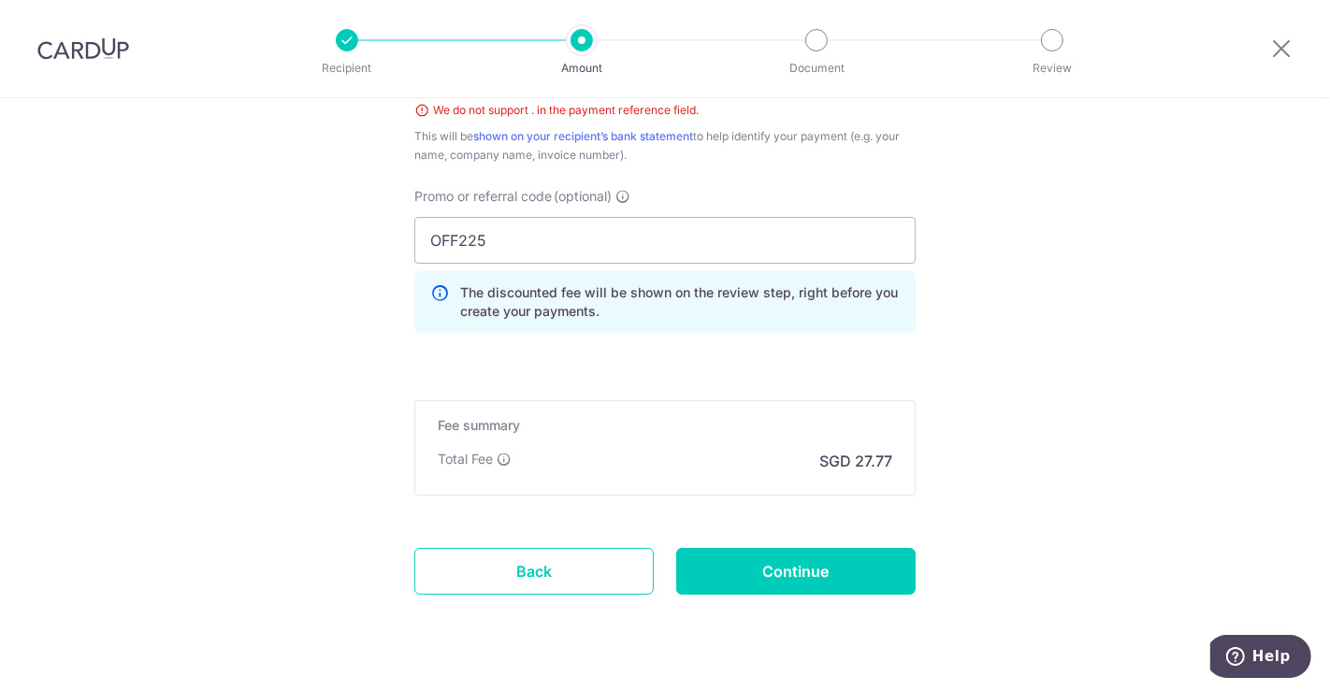
scroll to position [1326, 0]
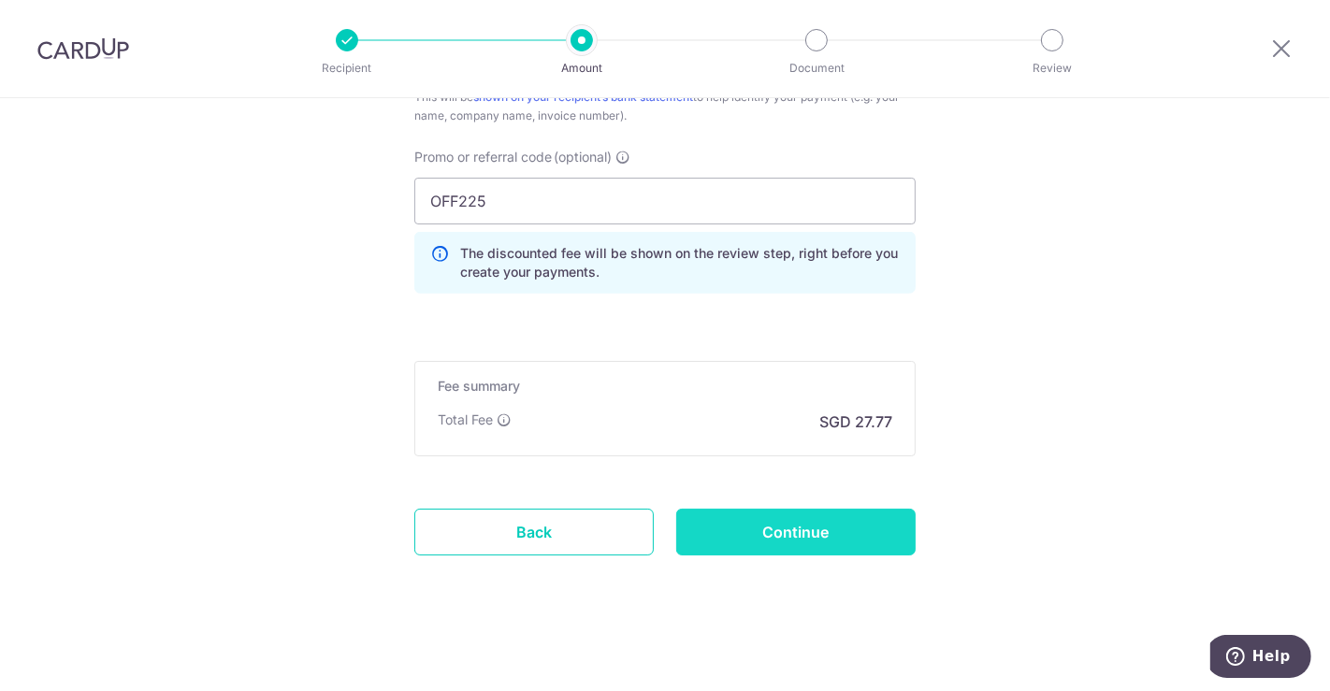
click at [777, 527] on input "Continue" at bounding box center [795, 532] width 239 height 47
type input "Create Schedule"
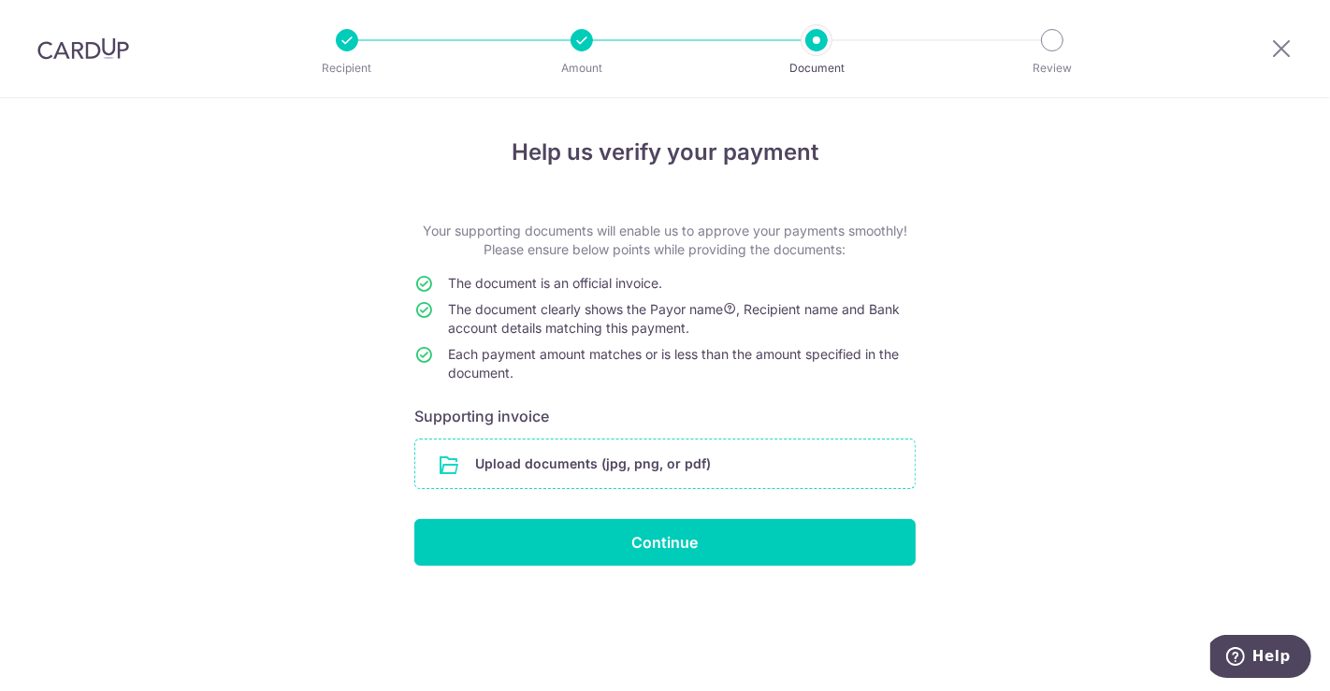
click at [509, 460] on input "file" at bounding box center [665, 464] width 500 height 49
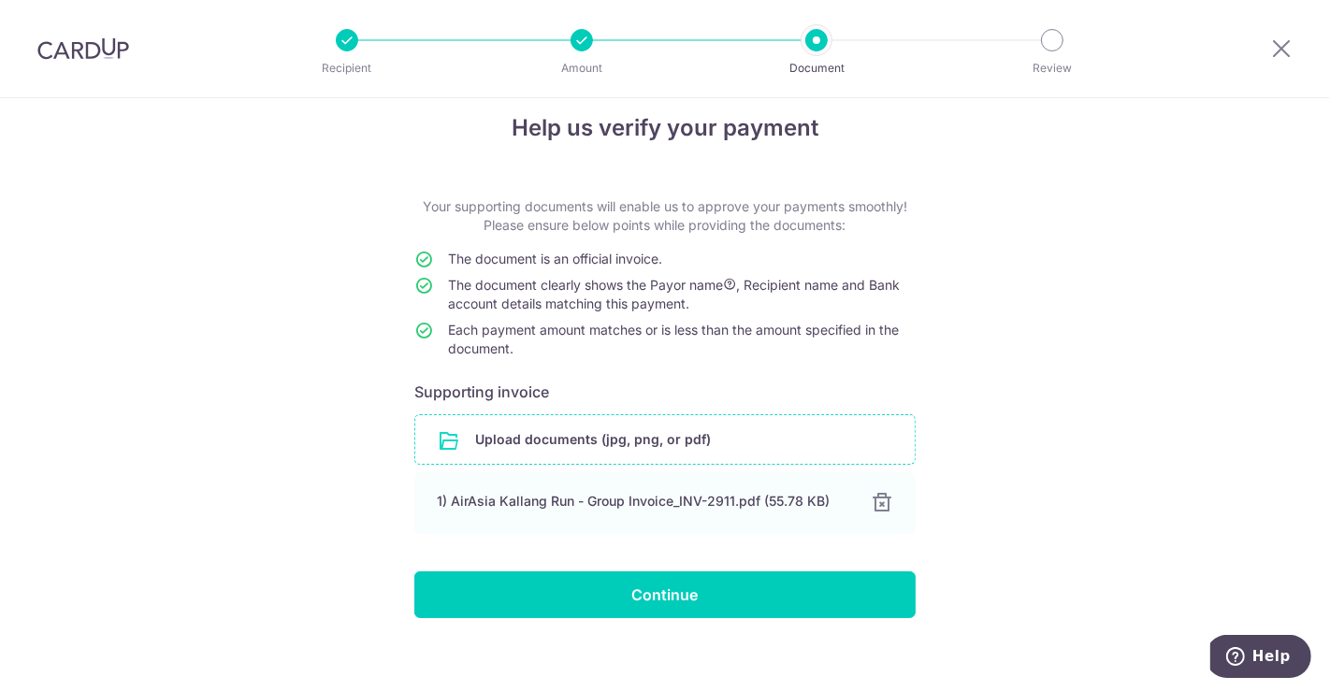
scroll to position [37, 0]
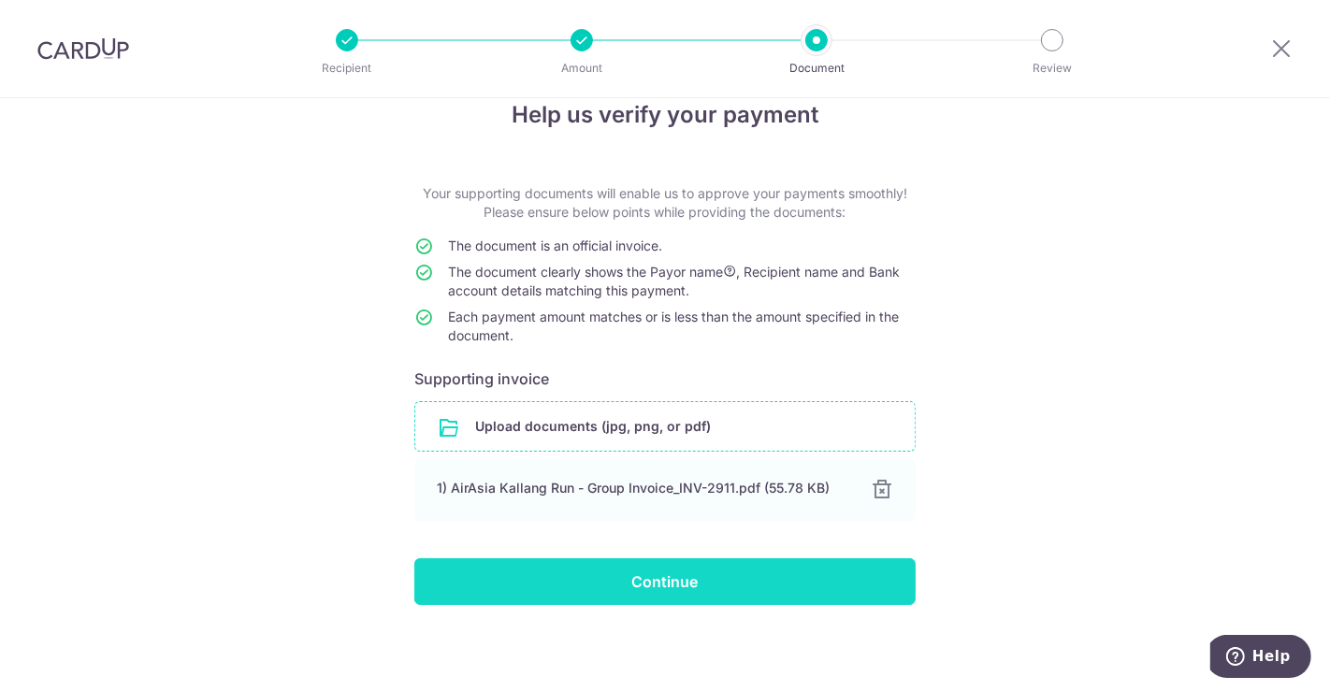
click at [654, 580] on input "Continue" at bounding box center [664, 581] width 501 height 47
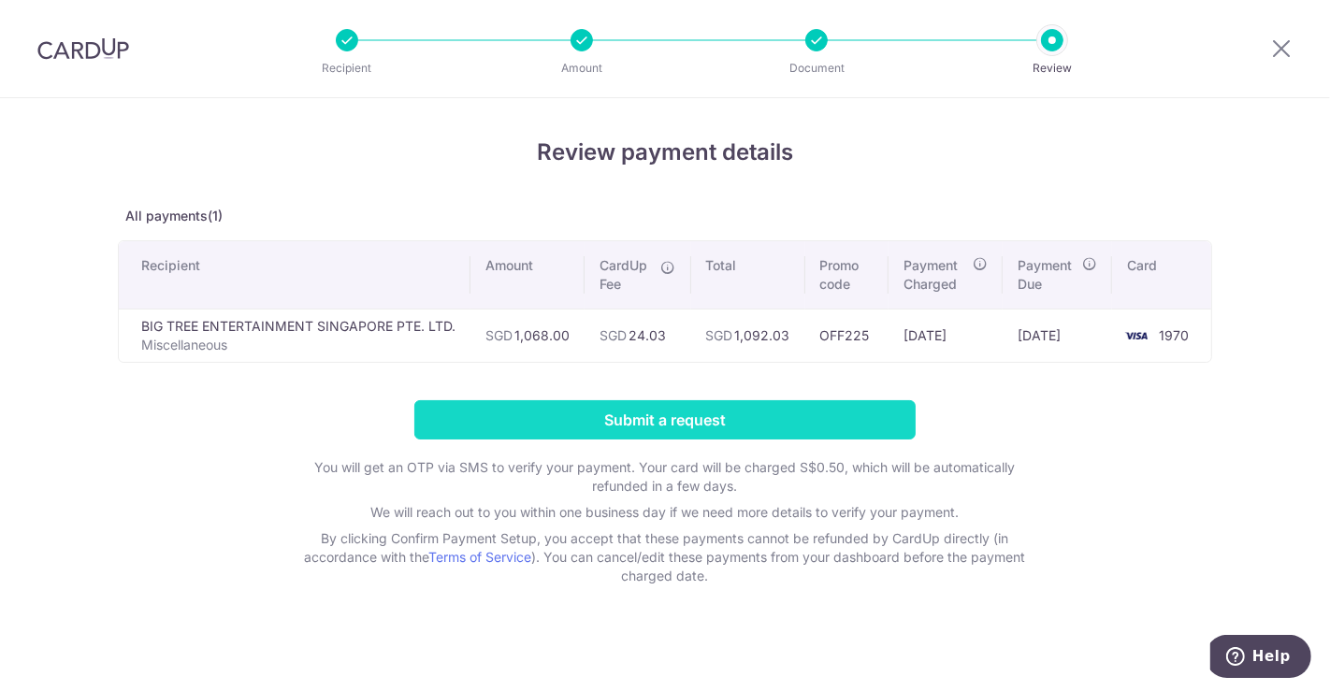
click at [645, 423] on input "Submit a request" at bounding box center [664, 419] width 501 height 39
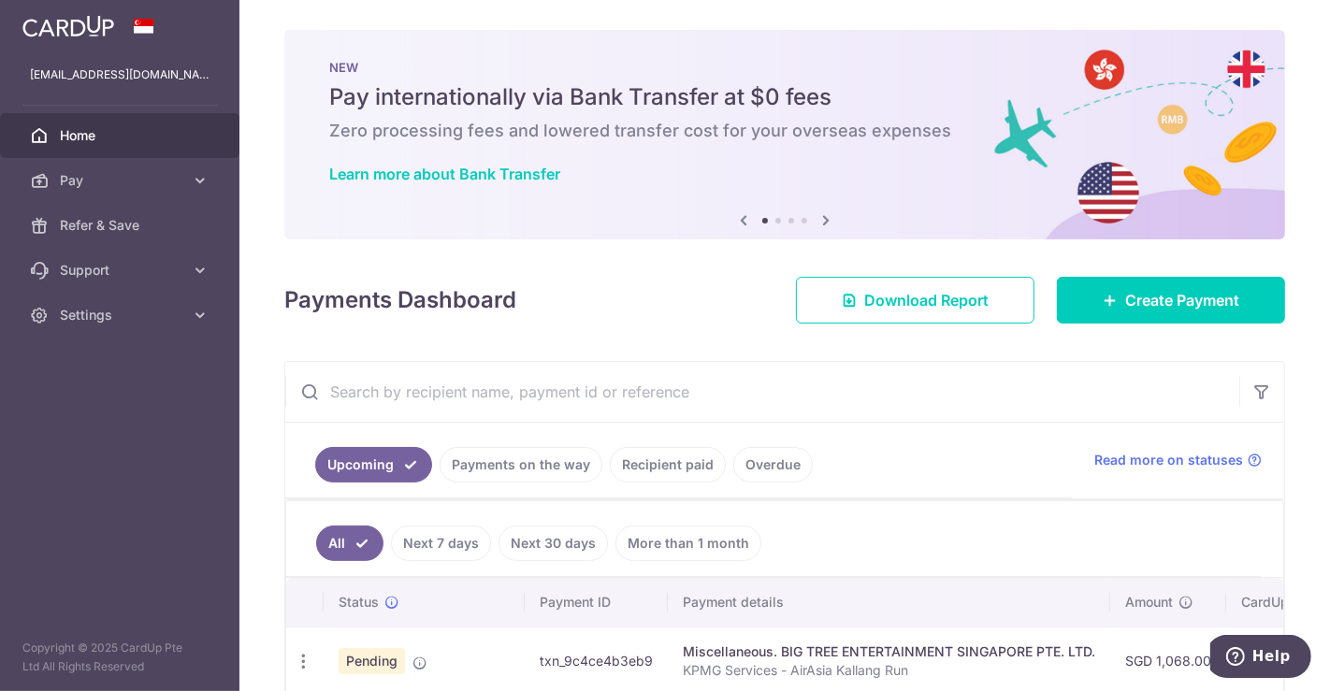
click at [252, 404] on div "× Pause Schedule Pause all future payments in this series Pause just this one p…" at bounding box center [784, 345] width 1091 height 691
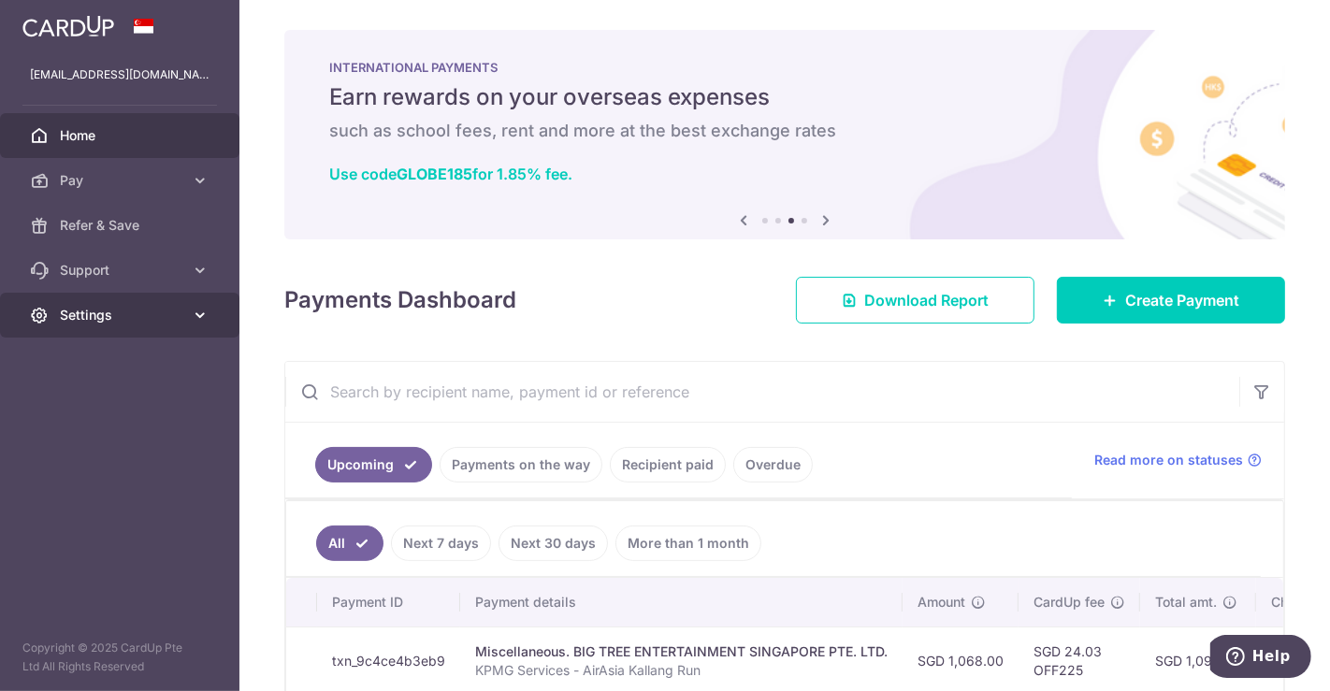
click at [150, 332] on link "Settings" at bounding box center [119, 315] width 239 height 45
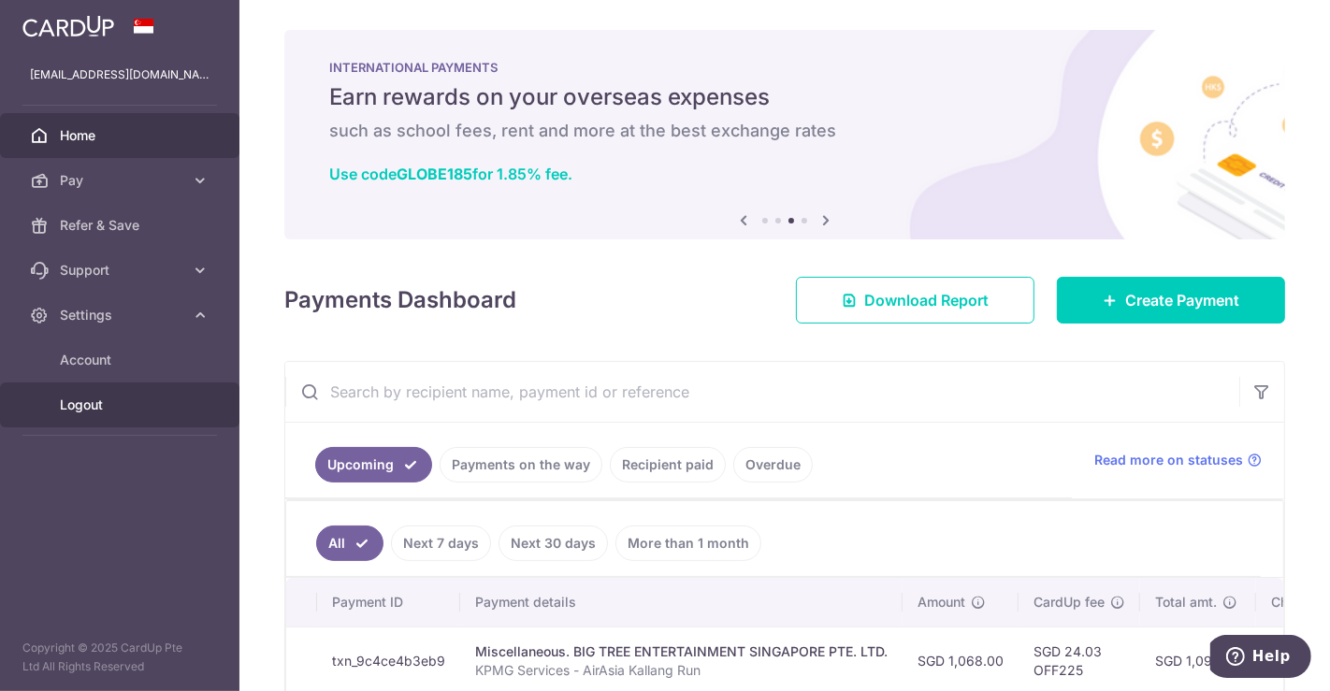
click at [121, 407] on span "Logout" at bounding box center [121, 405] width 123 height 19
